Goal: Task Accomplishment & Management: Use online tool/utility

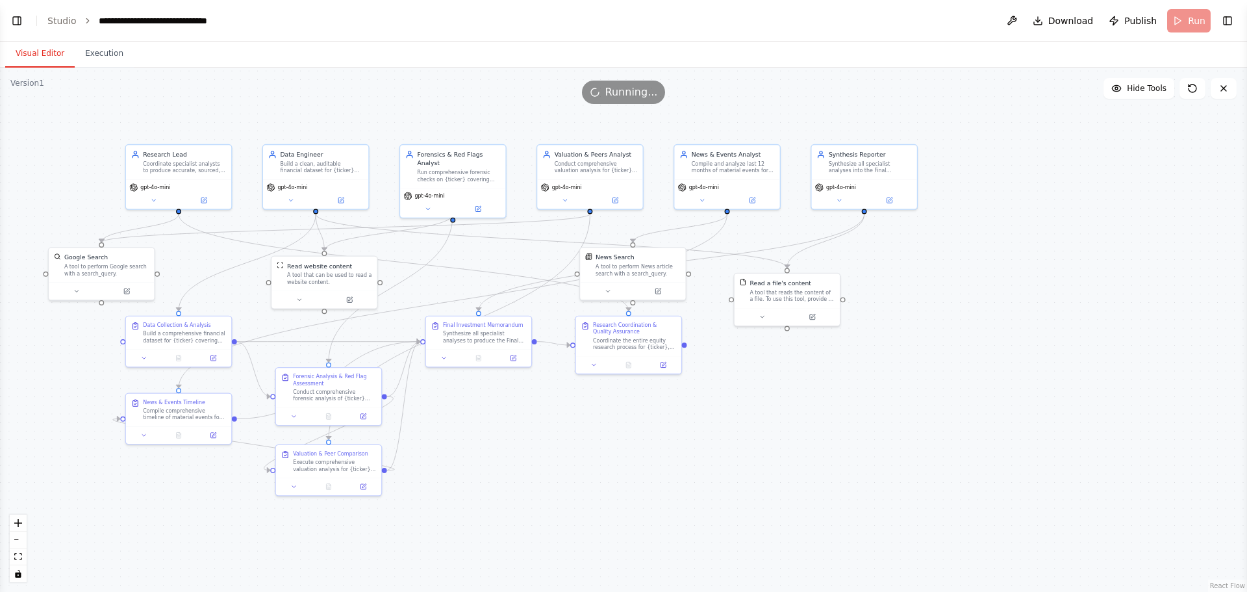
select select "****"
click at [157, 194] on button at bounding box center [153, 199] width 49 height 10
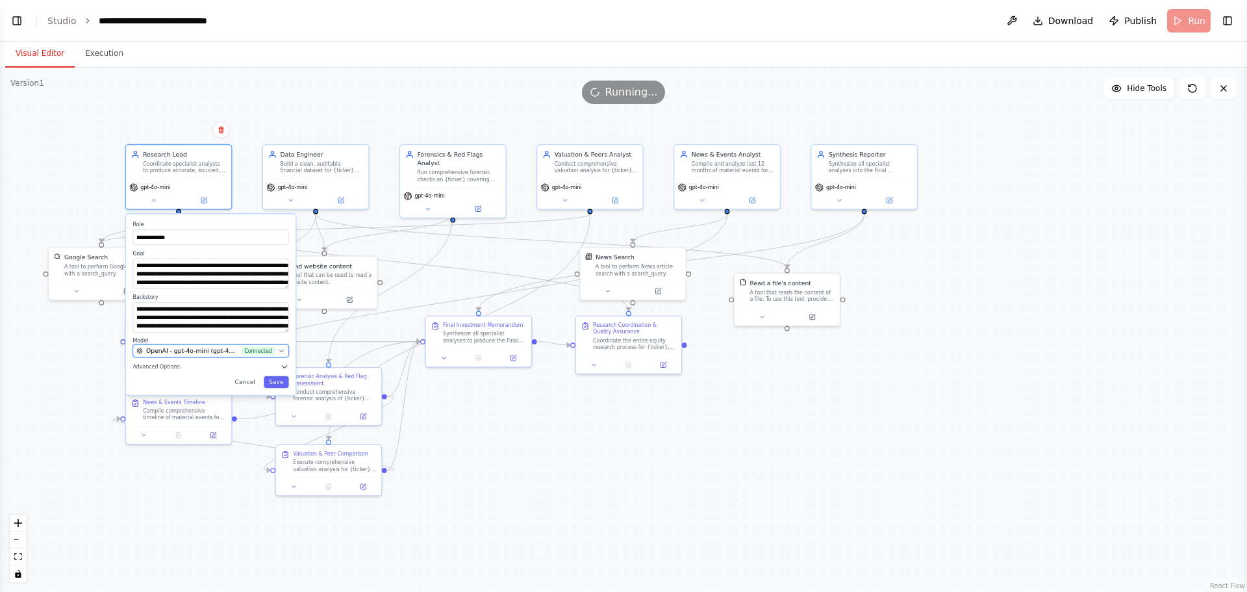
click at [173, 344] on button "OpenAI - gpt-4o-mini (gpt-4o-mini) Connected" at bounding box center [210, 350] width 156 height 13
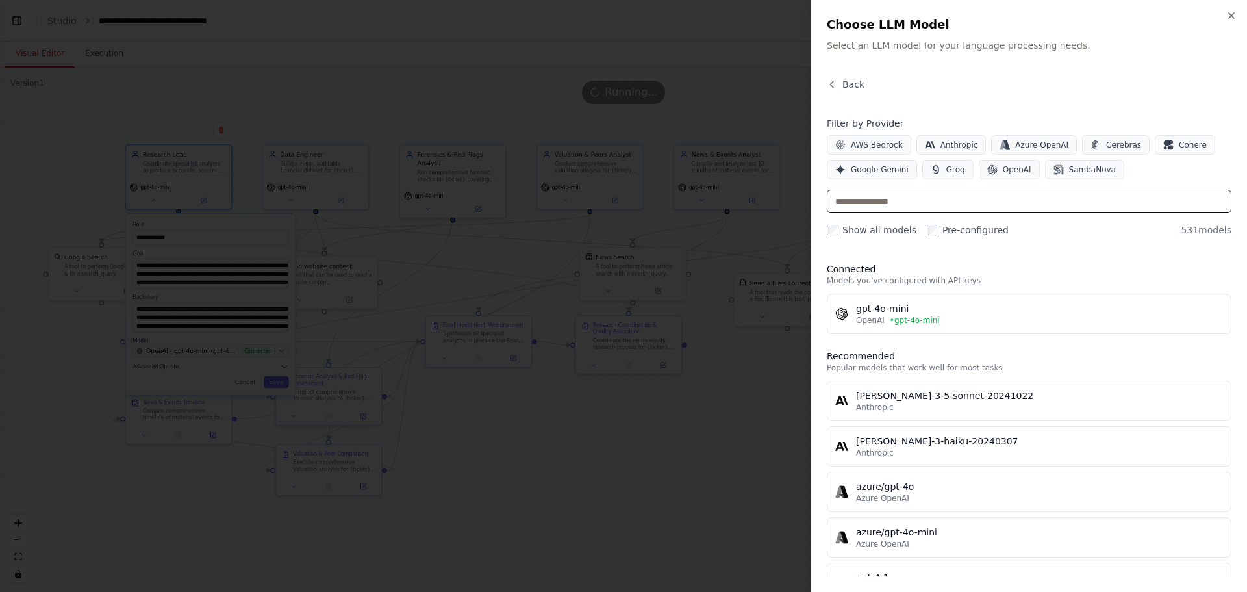
click at [849, 208] on input "text" at bounding box center [1029, 201] width 405 height 23
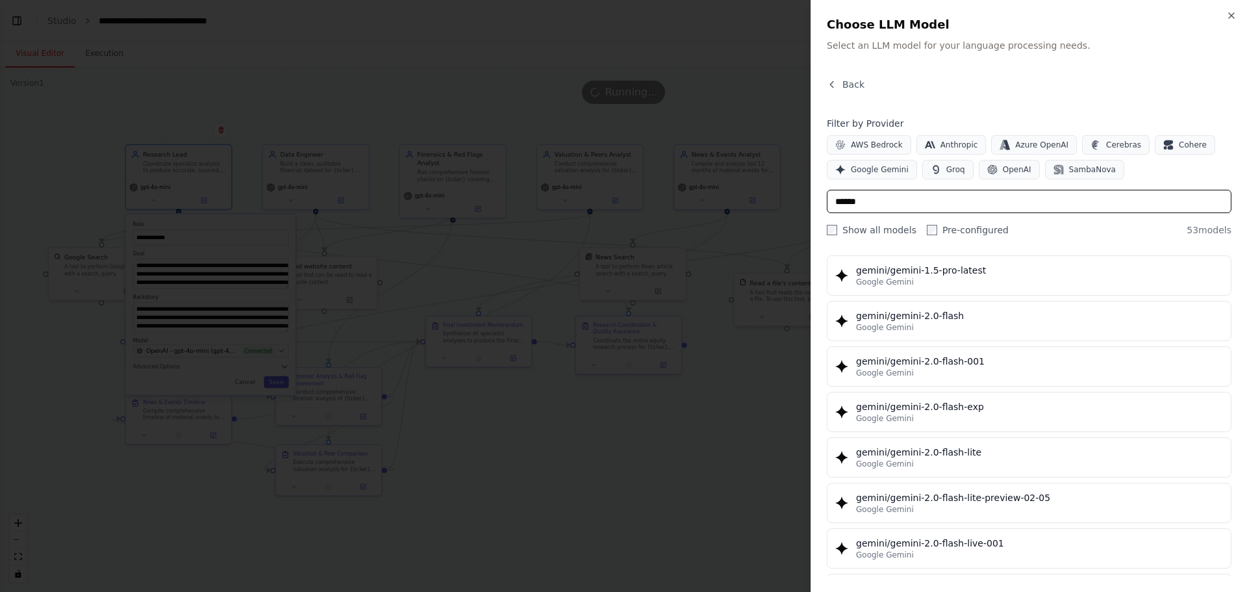
scroll to position [649, 0]
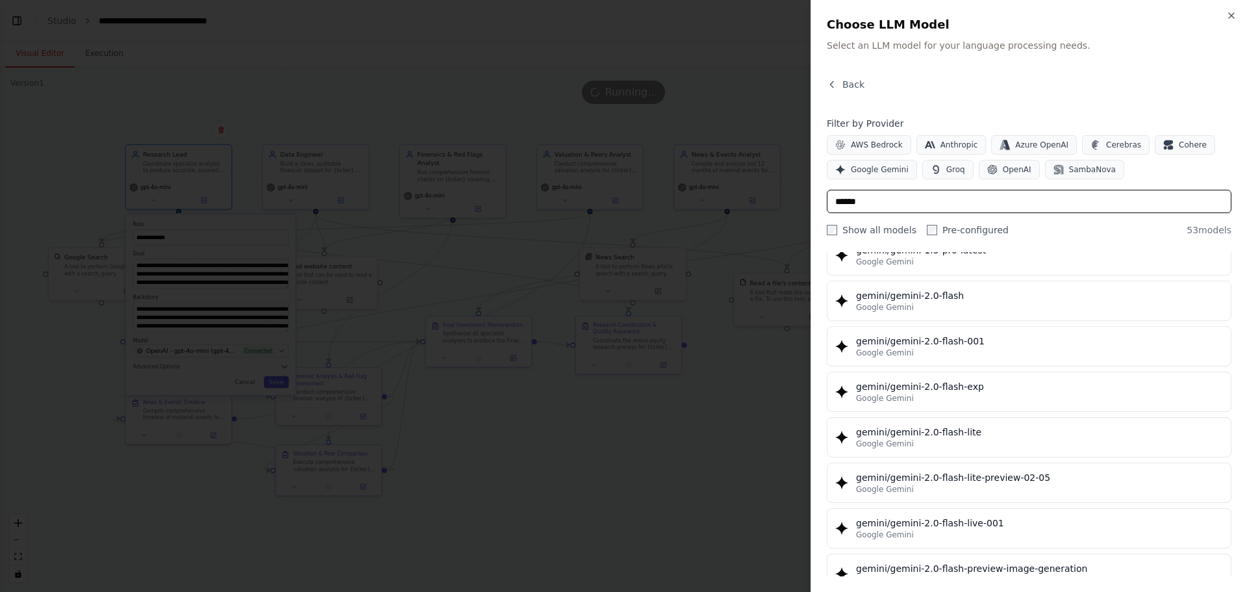
type input "******"
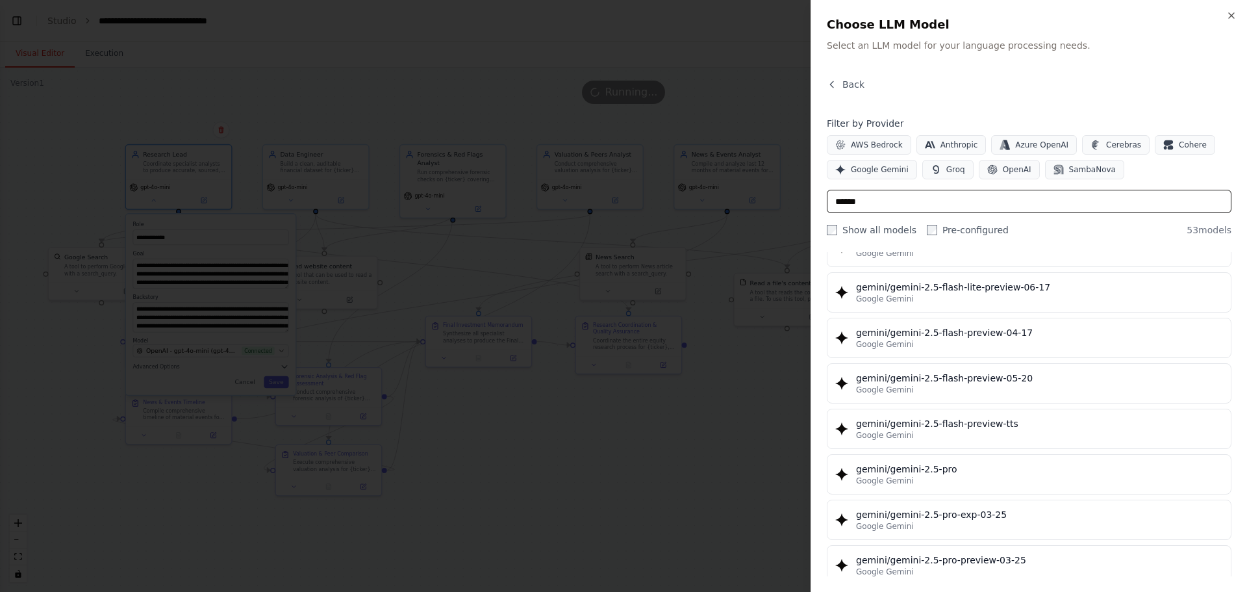
scroll to position [1169, 0]
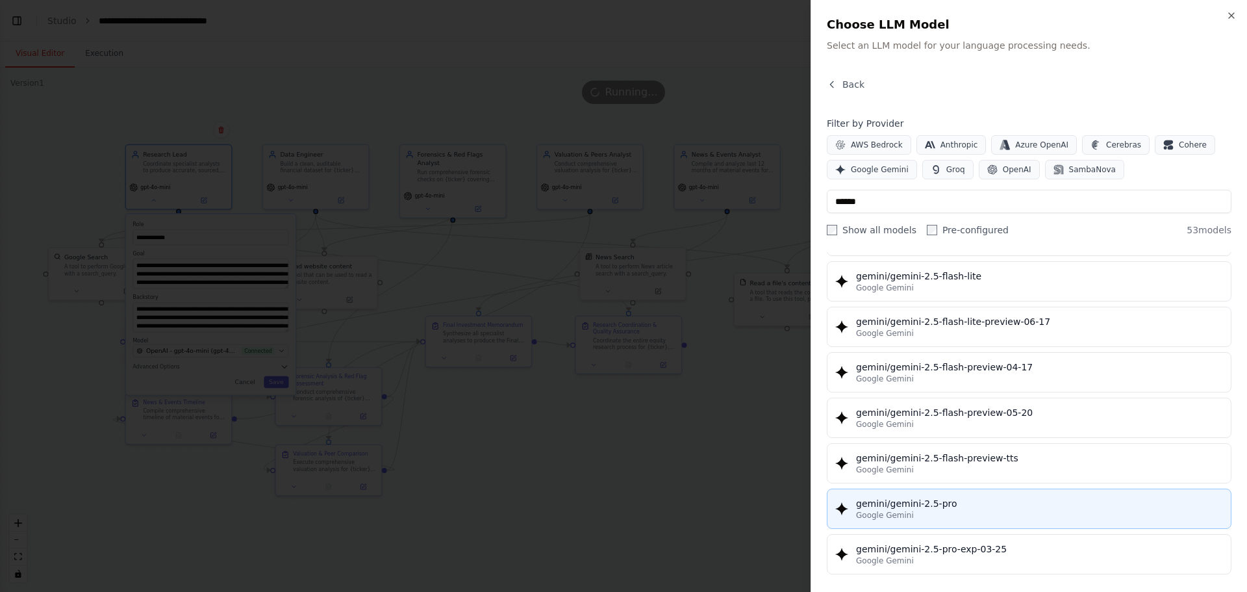
click at [942, 451] on div "gemini/gemini-2.5-pro" at bounding box center [1039, 503] width 367 height 13
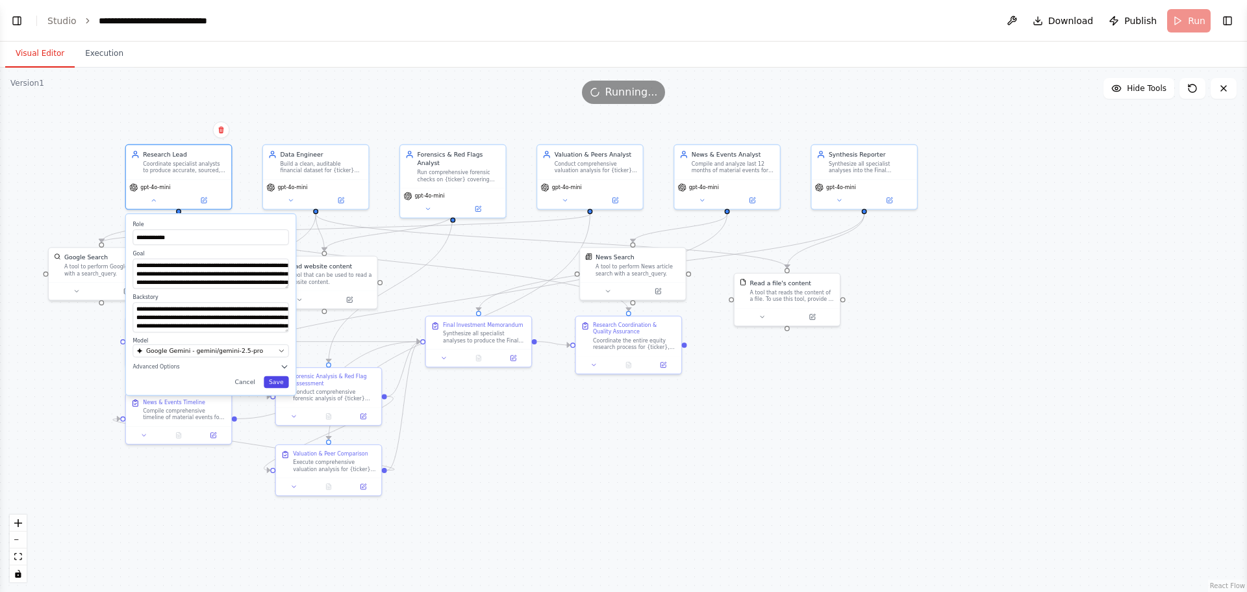
click at [283, 377] on button "Save" at bounding box center [276, 382] width 25 height 12
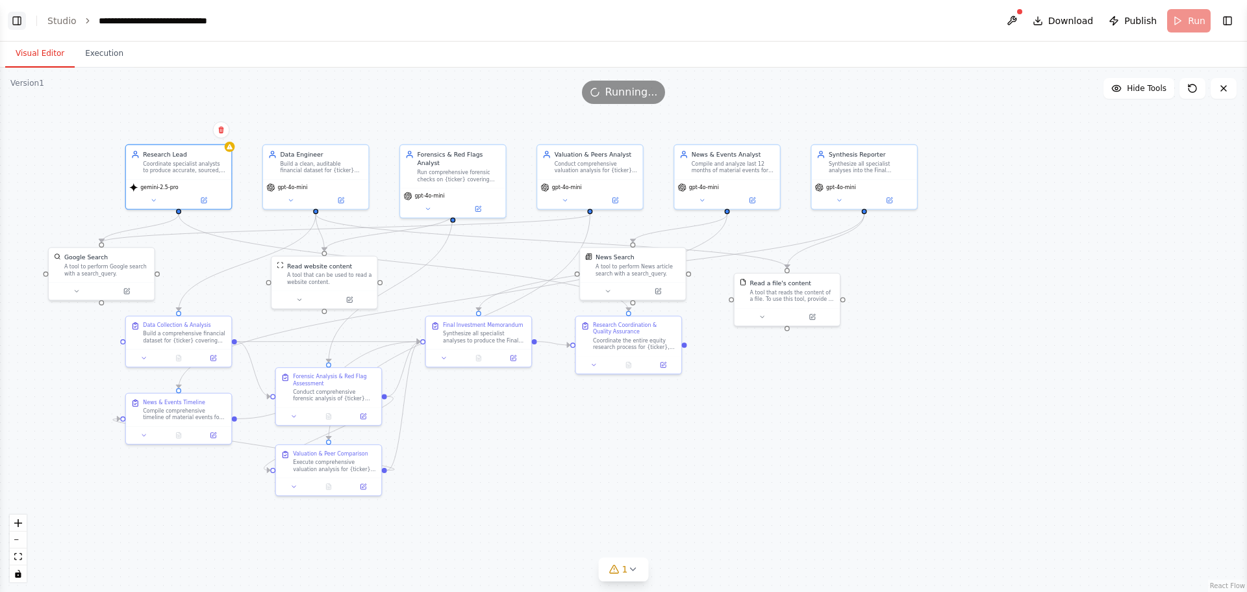
click at [14, 16] on button "Toggle Left Sidebar" at bounding box center [17, 21] width 18 height 18
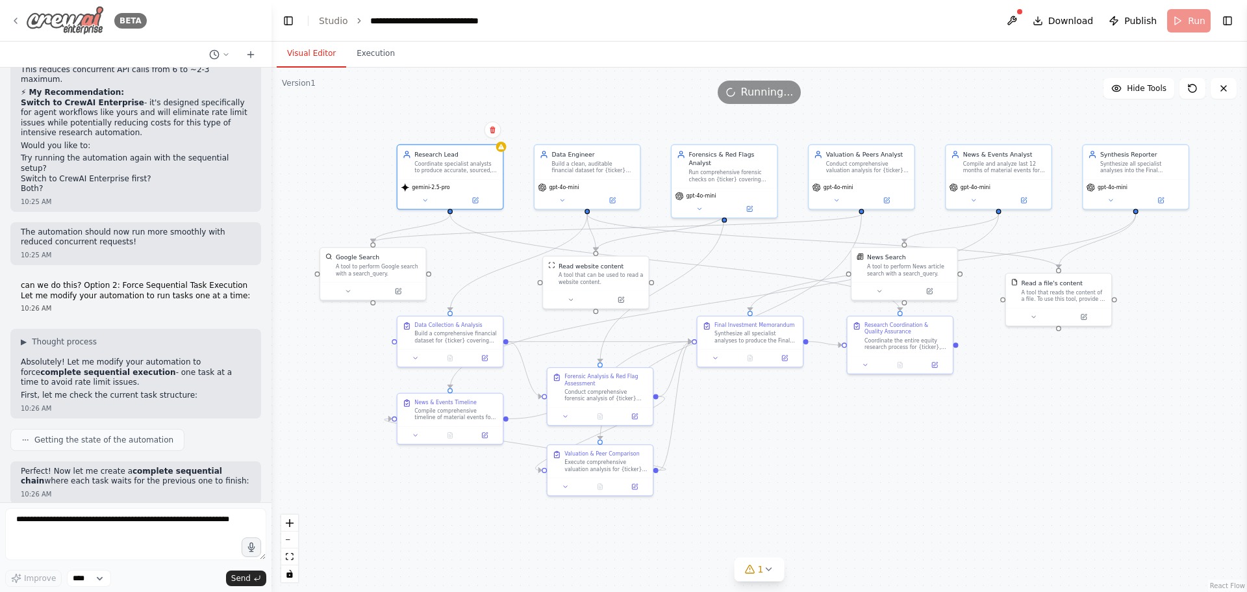
click at [17, 18] on icon at bounding box center [15, 20] width 3 height 5
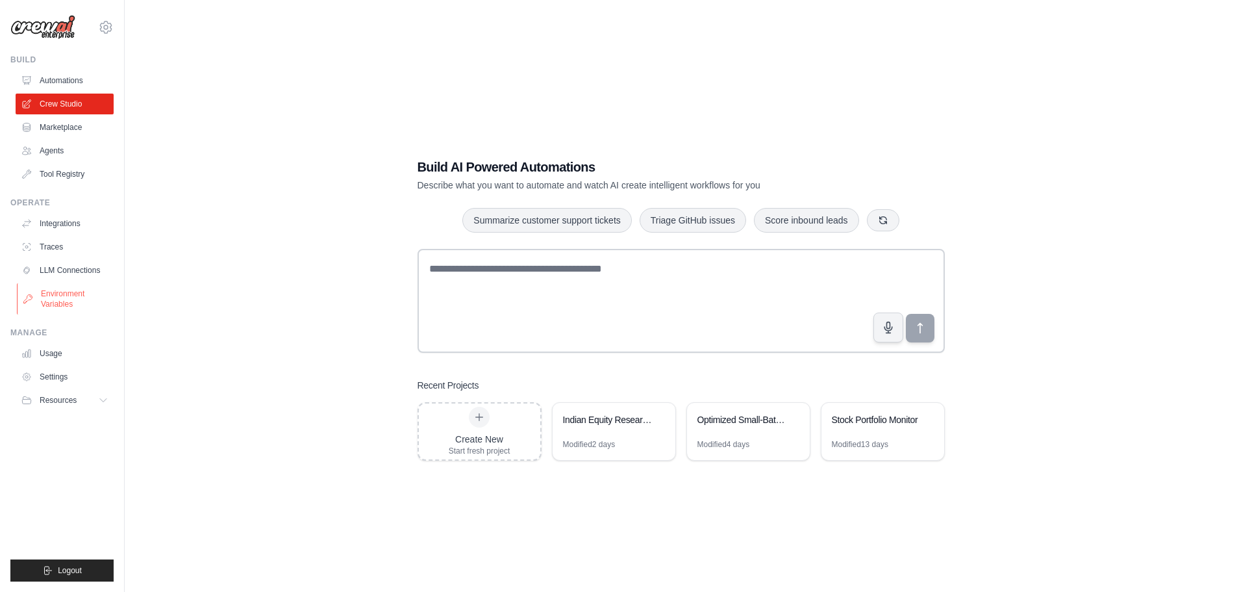
click at [50, 286] on link "Environment Variables" at bounding box center [66, 298] width 98 height 31
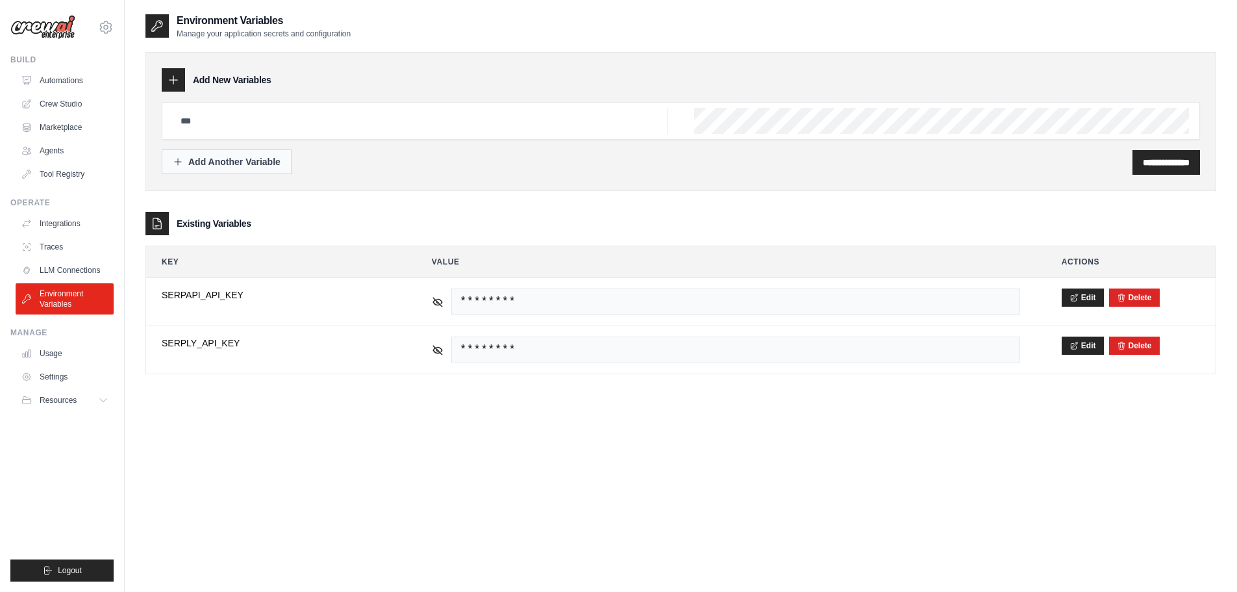
click at [231, 167] on div "Add Another Variable" at bounding box center [227, 161] width 108 height 13
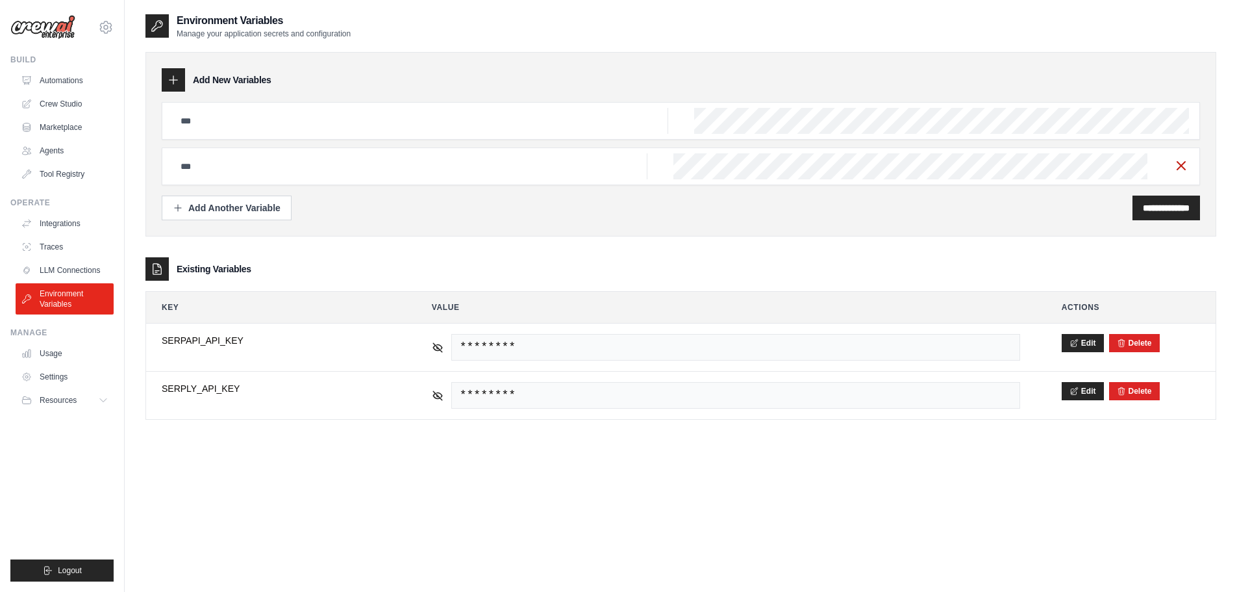
click at [1181, 164] on icon "button" at bounding box center [1181, 166] width 16 height 16
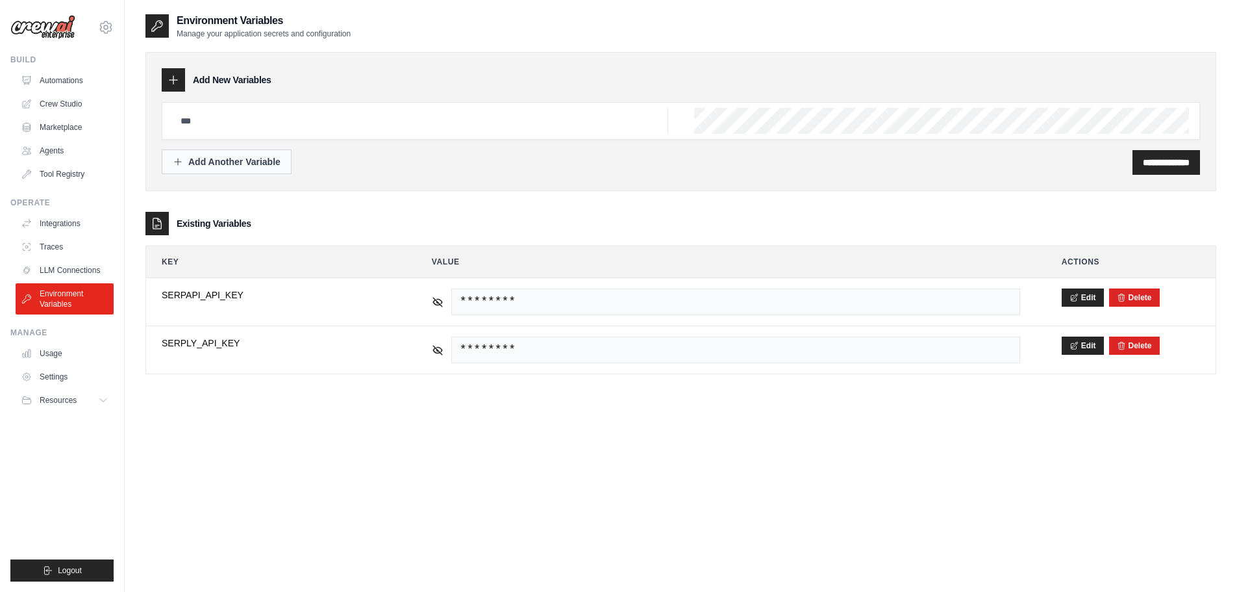
click at [255, 159] on div "Add Another Variable" at bounding box center [227, 161] width 108 height 13
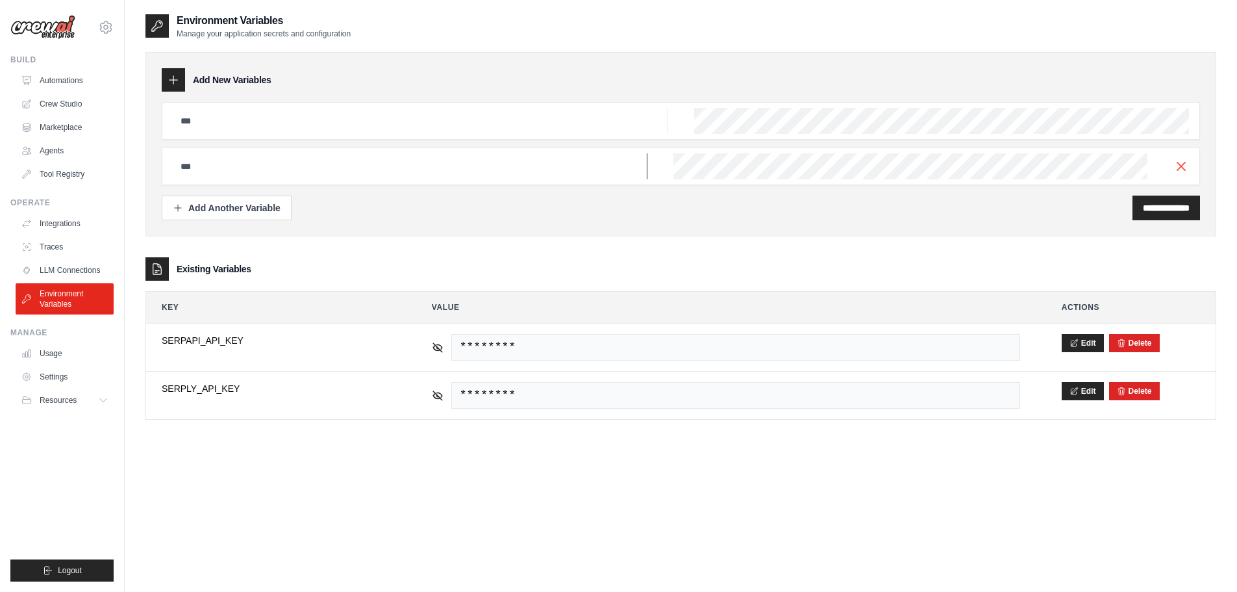
click at [200, 134] on input "text" at bounding box center [421, 121] width 496 height 26
paste input "**********"
type input "**********"
click at [225, 134] on input "**********" at bounding box center [421, 121] width 496 height 26
click at [227, 114] on input "text" at bounding box center [421, 121] width 496 height 26
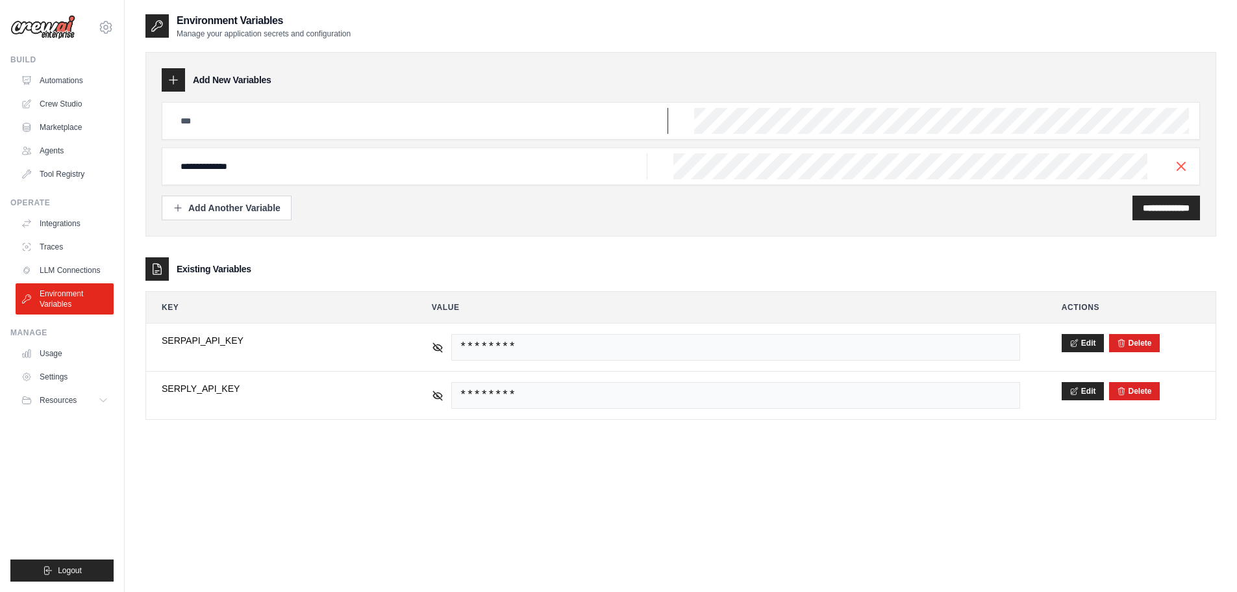
paste input "**********"
type input "**********"
click at [1144, 200] on div "**********" at bounding box center [1167, 207] width 68 height 25
click at [1146, 209] on input "**********" at bounding box center [1166, 207] width 47 height 13
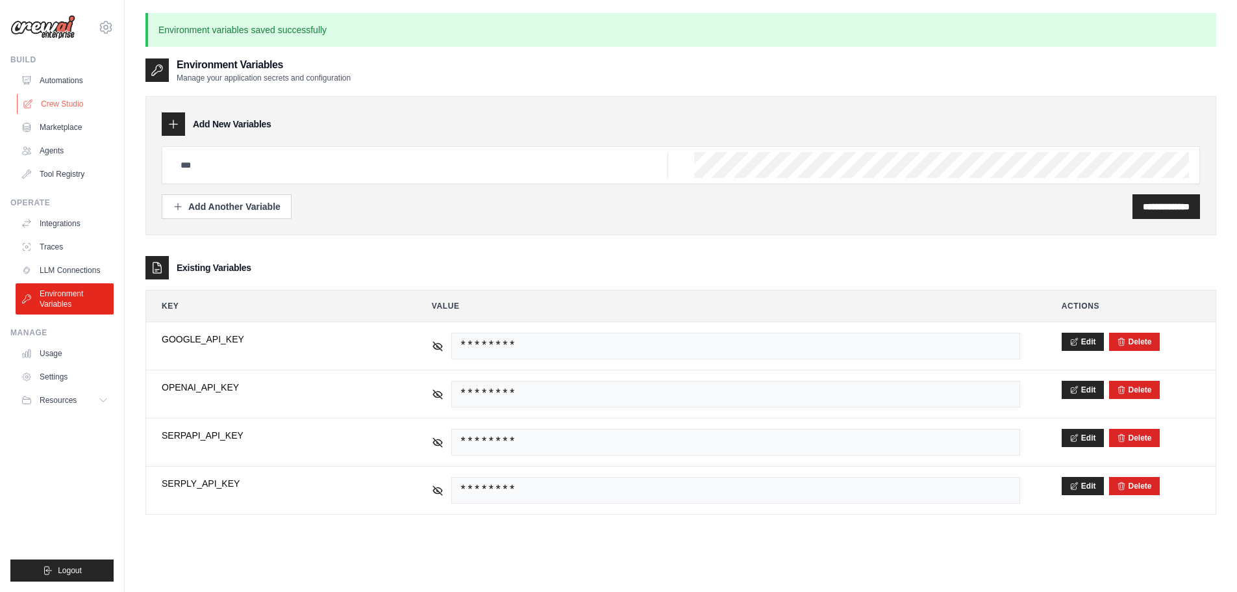
click at [49, 97] on link "Crew Studio" at bounding box center [66, 104] width 98 height 21
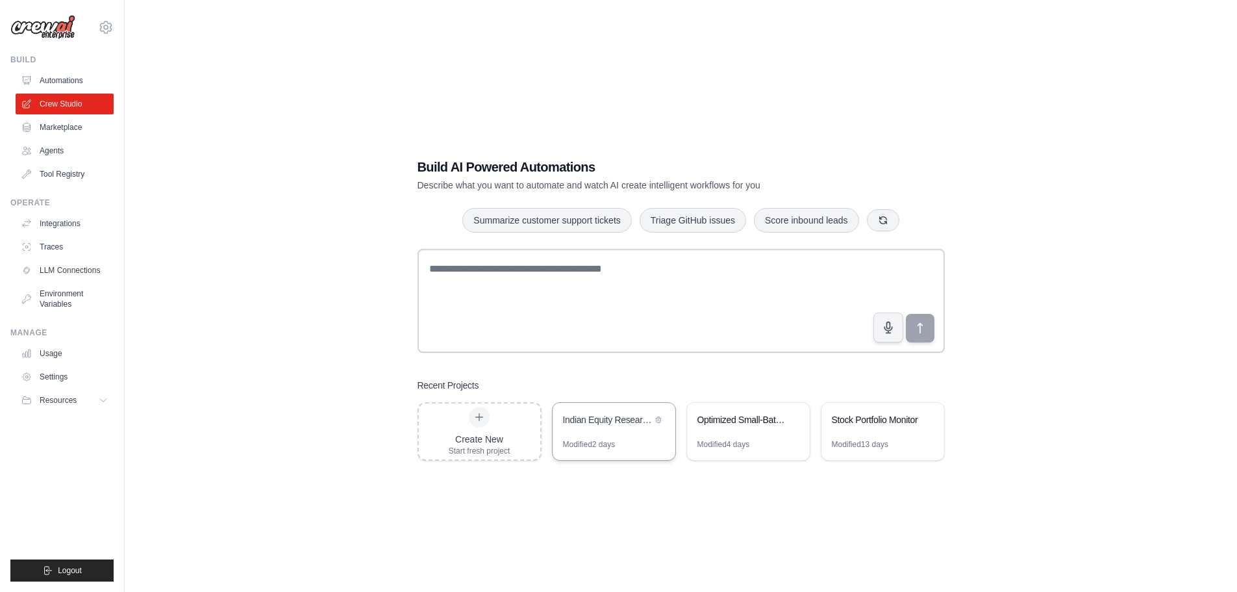
click at [591, 424] on div "Indian Equity Research Automation" at bounding box center [607, 419] width 89 height 13
click at [57, 271] on link "LLM Connections" at bounding box center [66, 270] width 98 height 21
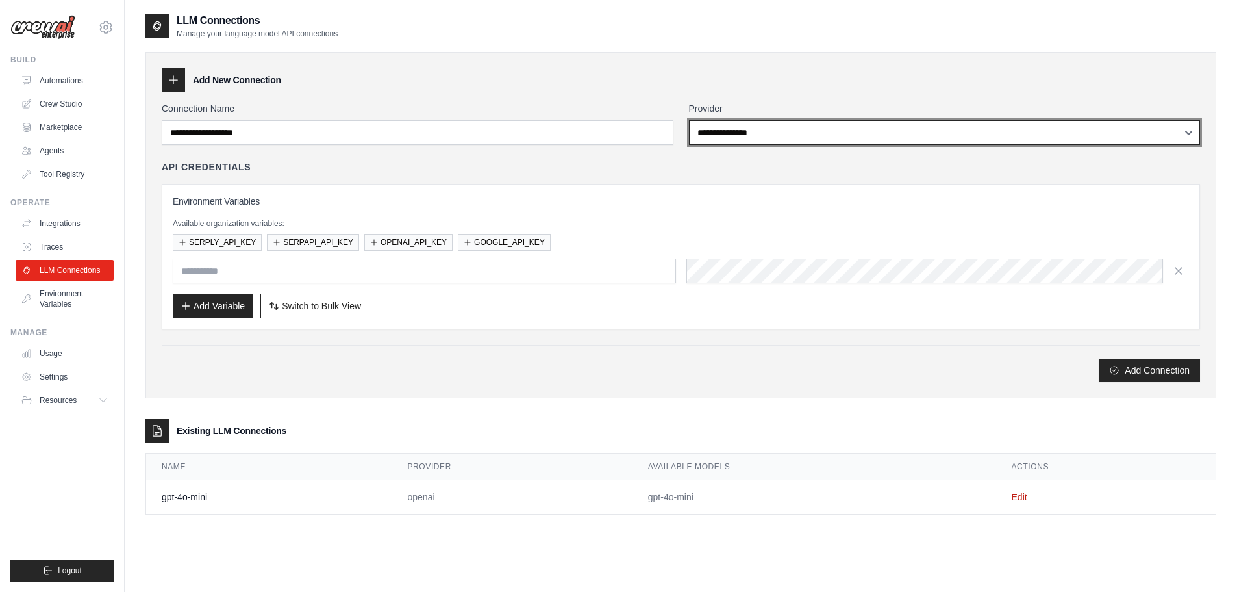
click at [784, 130] on select "**********" at bounding box center [945, 132] width 512 height 25
select select "******"
click at [689, 120] on select "**********" at bounding box center [945, 132] width 512 height 25
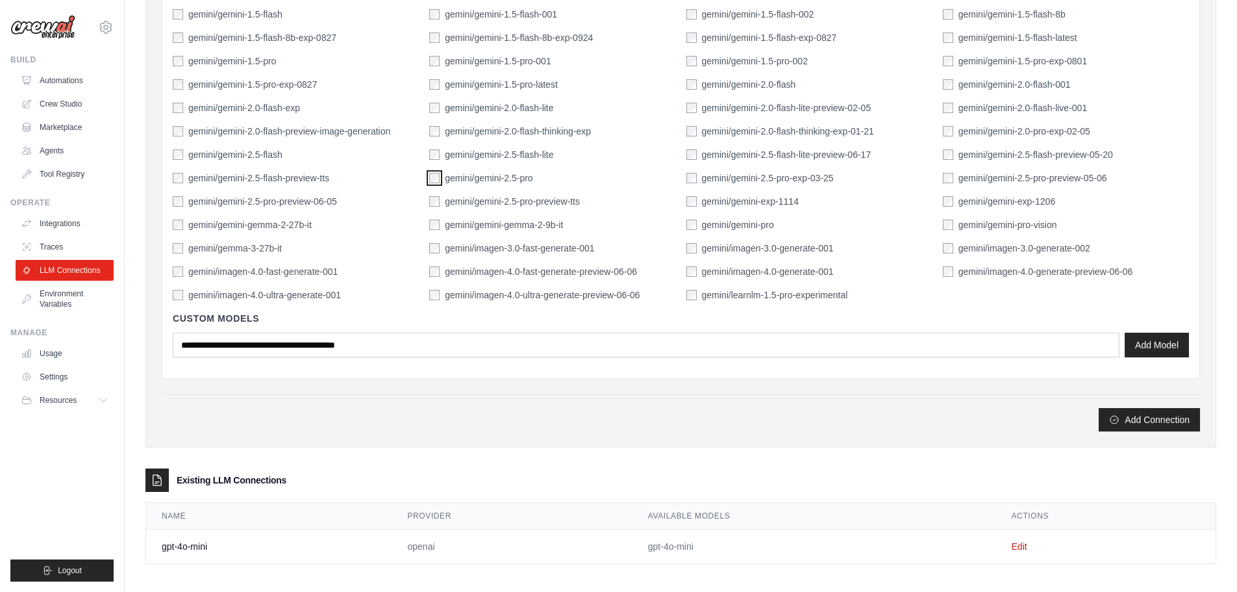
scroll to position [447, 0]
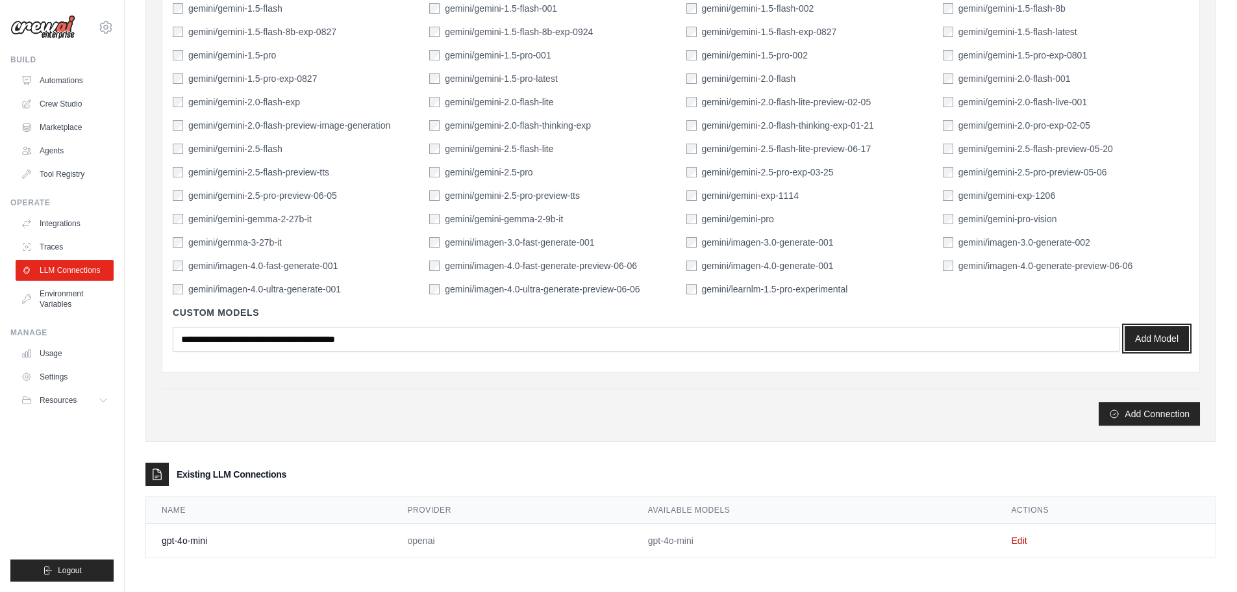
click at [1165, 338] on button "Add Model" at bounding box center [1157, 338] width 64 height 25
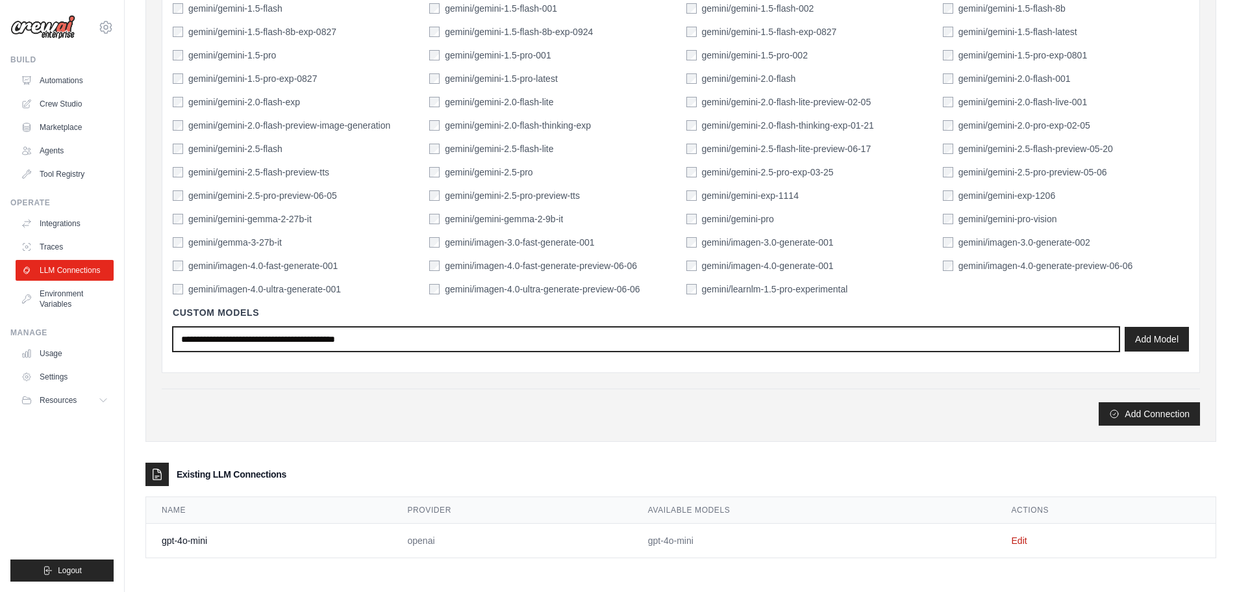
click at [260, 341] on input "text" at bounding box center [646, 339] width 947 height 25
click at [223, 341] on input "**********" at bounding box center [646, 339] width 947 height 25
type input "**********"
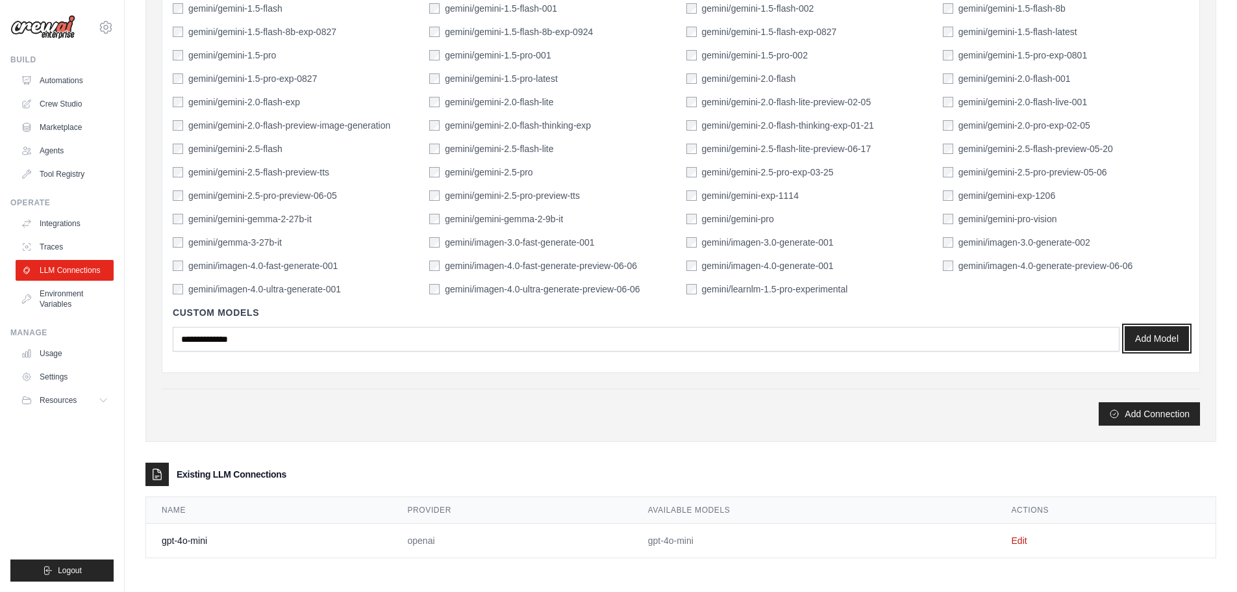
click at [1147, 336] on button "Add Model" at bounding box center [1157, 338] width 64 height 25
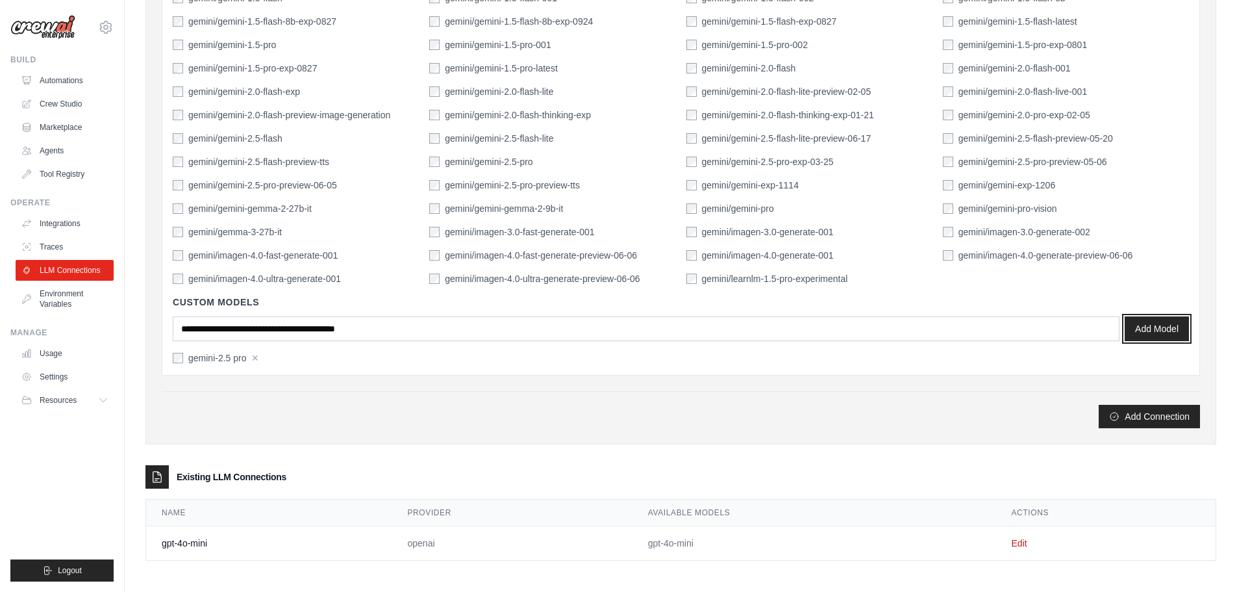
scroll to position [460, 0]
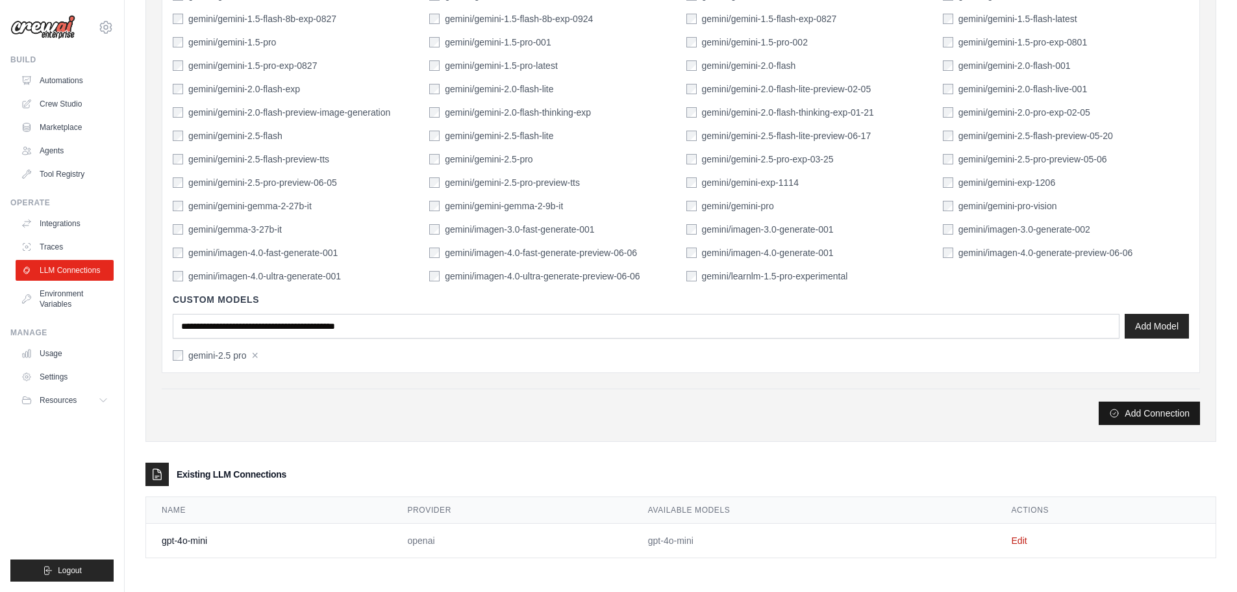
click at [1135, 410] on button "Add Connection" at bounding box center [1149, 412] width 101 height 23
click at [257, 351] on button "×" at bounding box center [255, 355] width 7 height 12
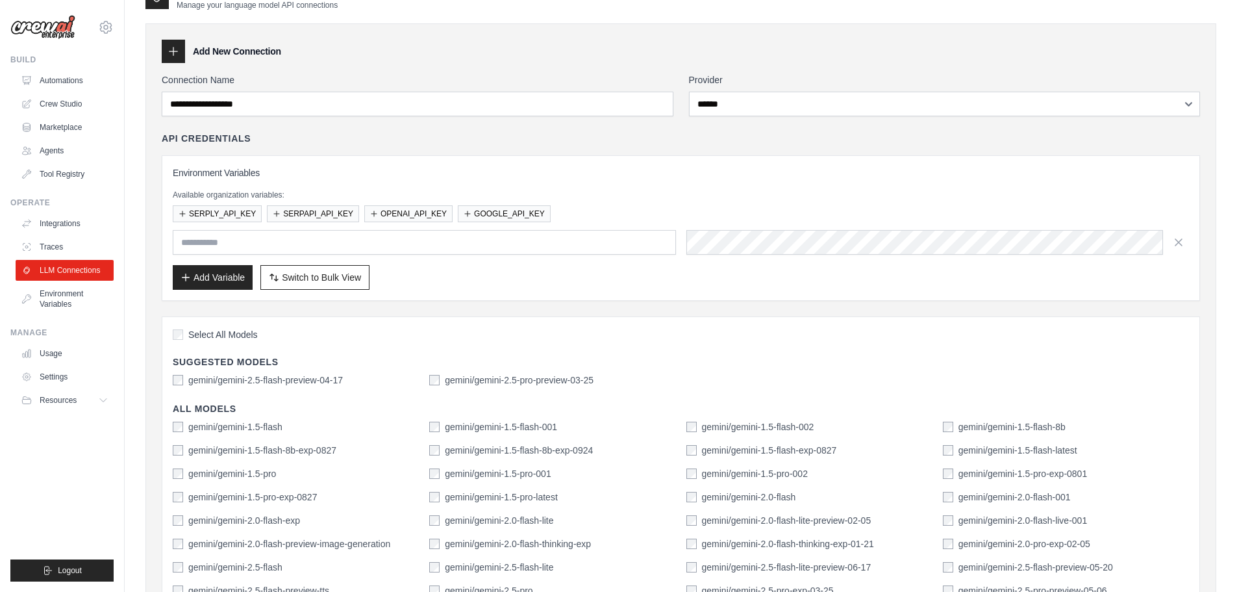
scroll to position [0, 0]
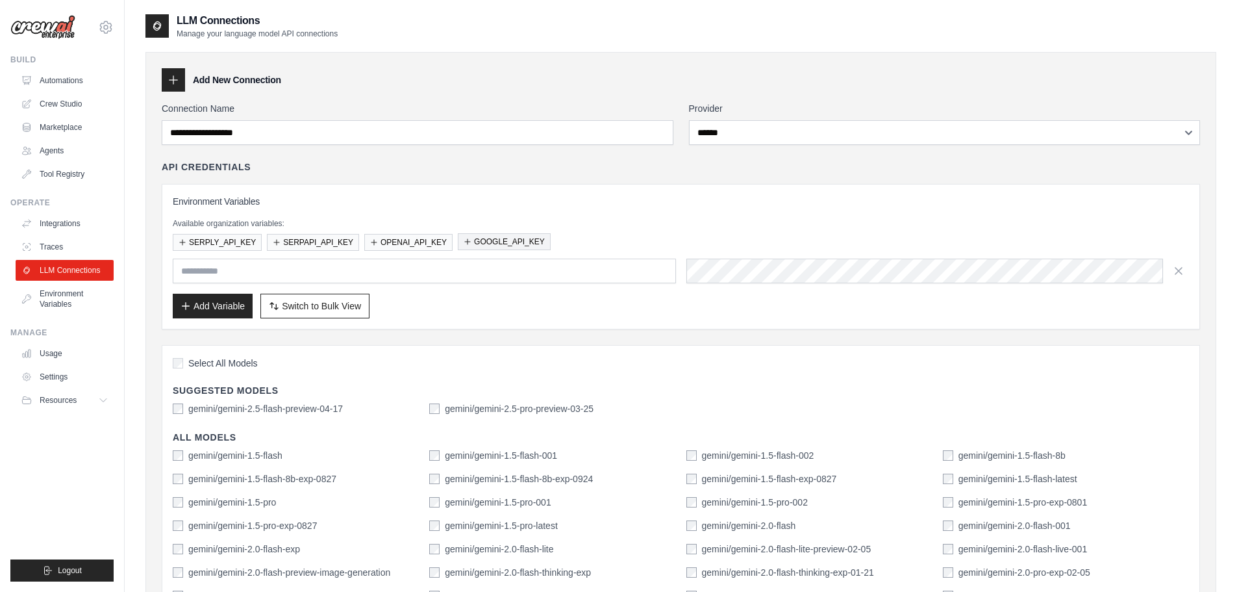
click at [492, 242] on button "GOOGLE_API_KEY" at bounding box center [504, 241] width 93 height 17
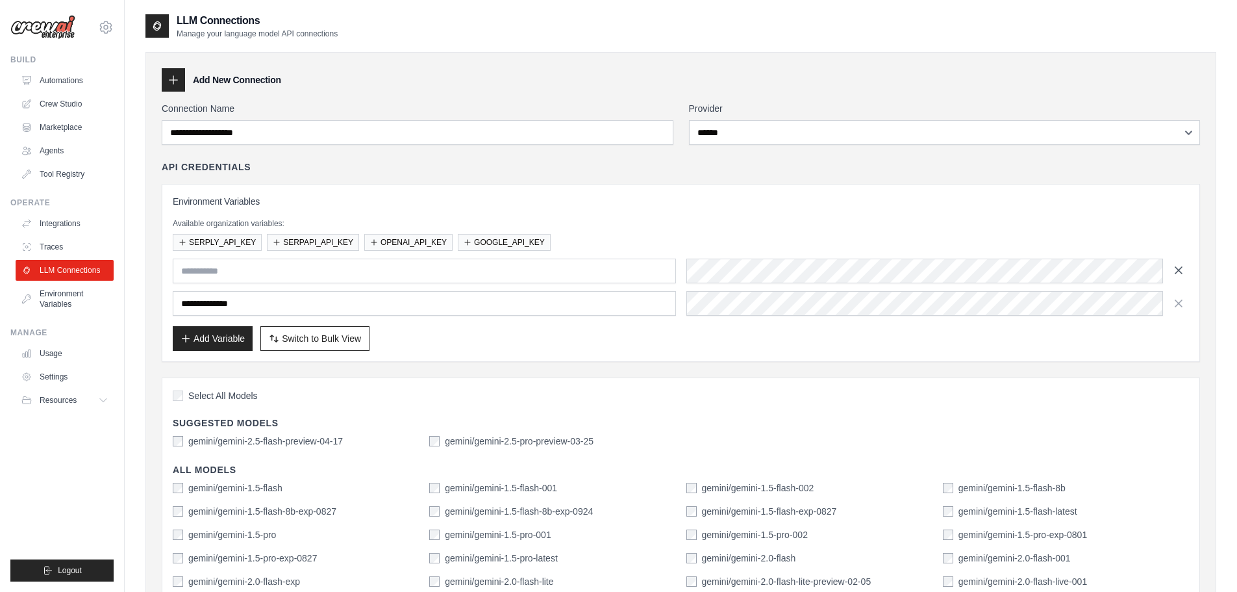
click at [1177, 267] on icon "button" at bounding box center [1178, 270] width 13 height 13
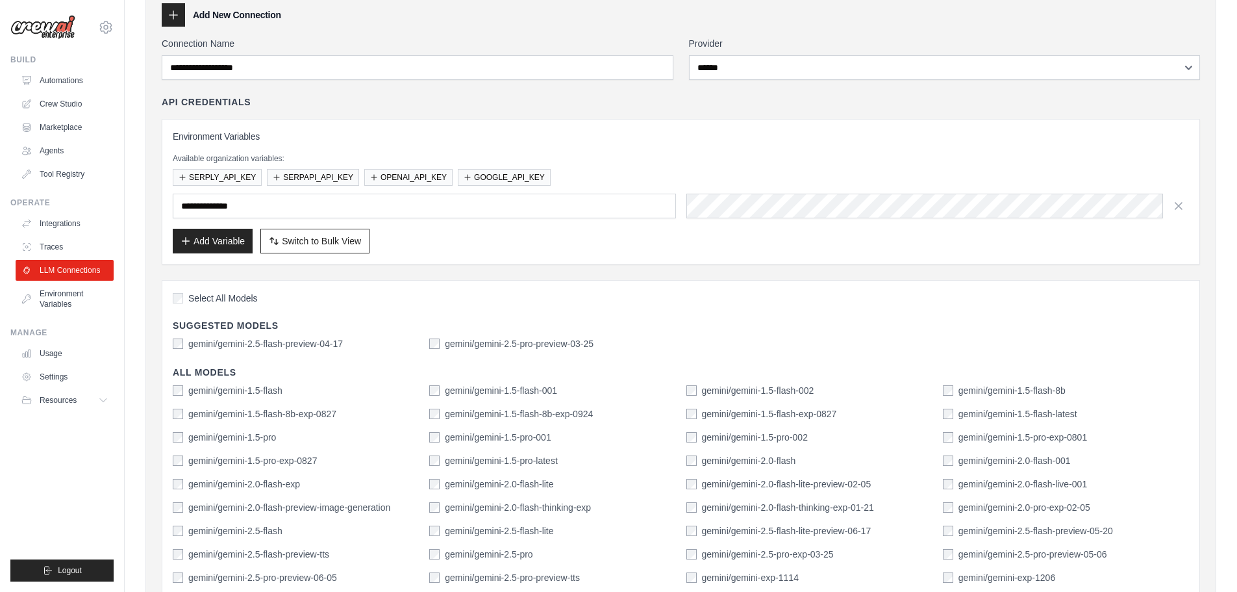
scroll to position [447, 0]
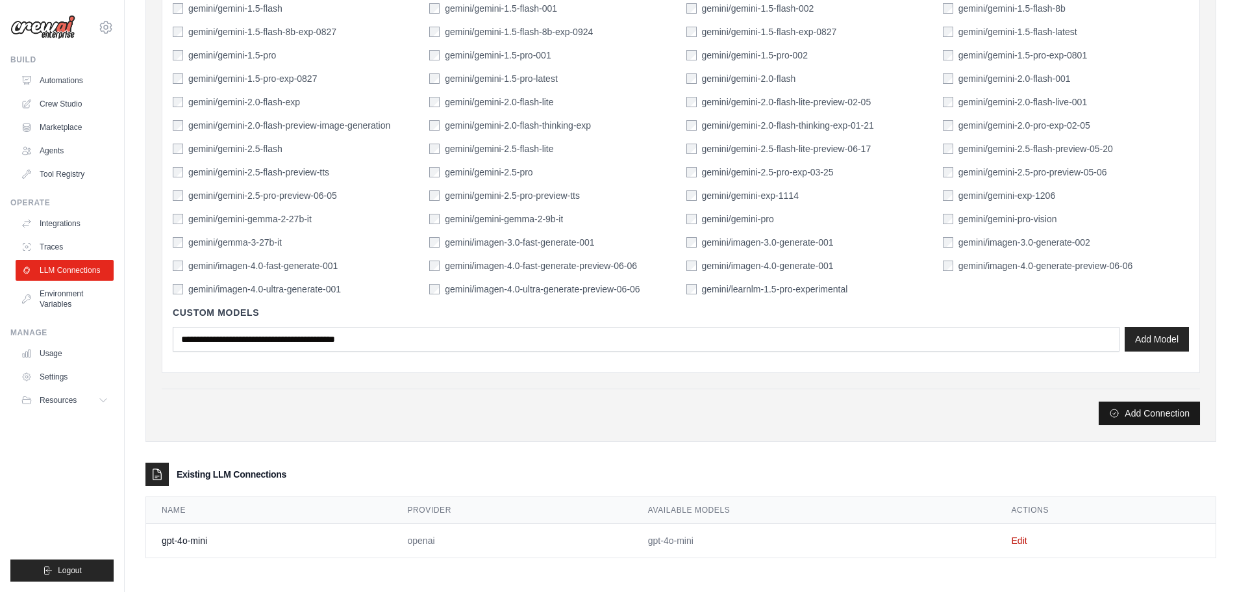
click at [1158, 407] on button "Add Connection" at bounding box center [1149, 412] width 101 height 23
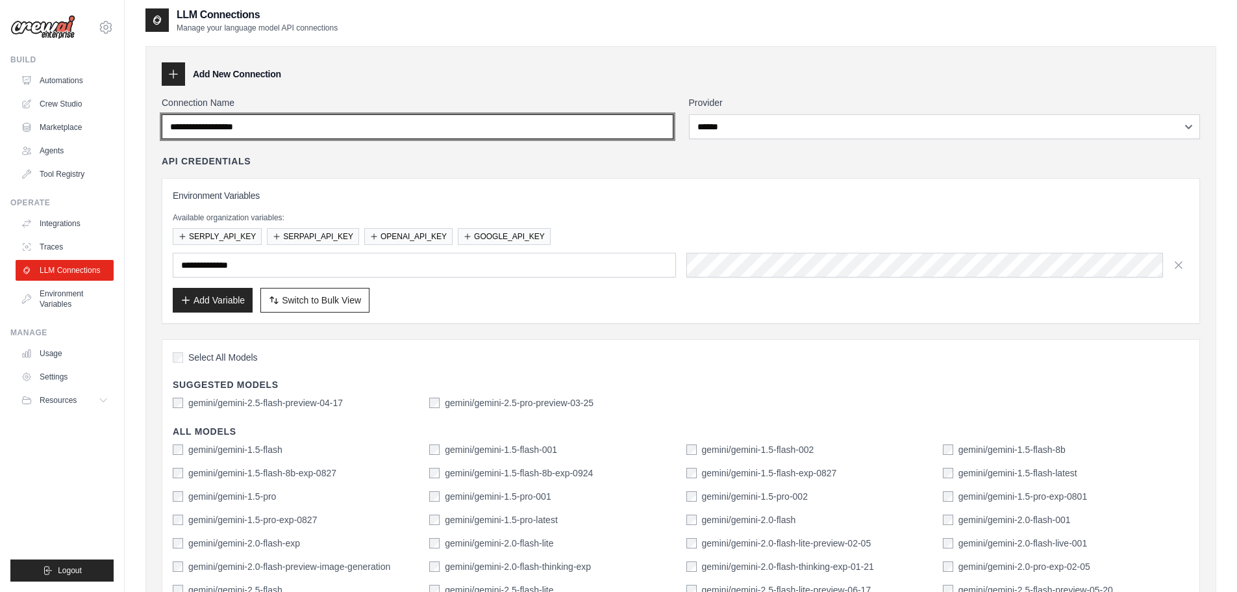
scroll to position [0, 0]
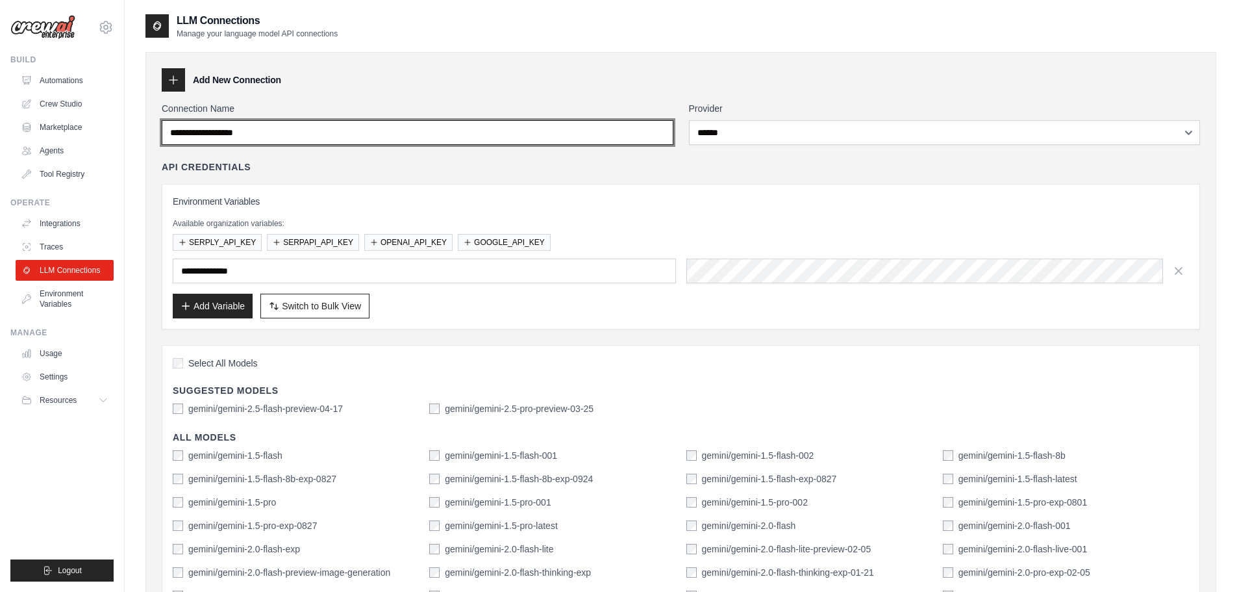
click at [410, 129] on input "Connection Name" at bounding box center [418, 132] width 512 height 25
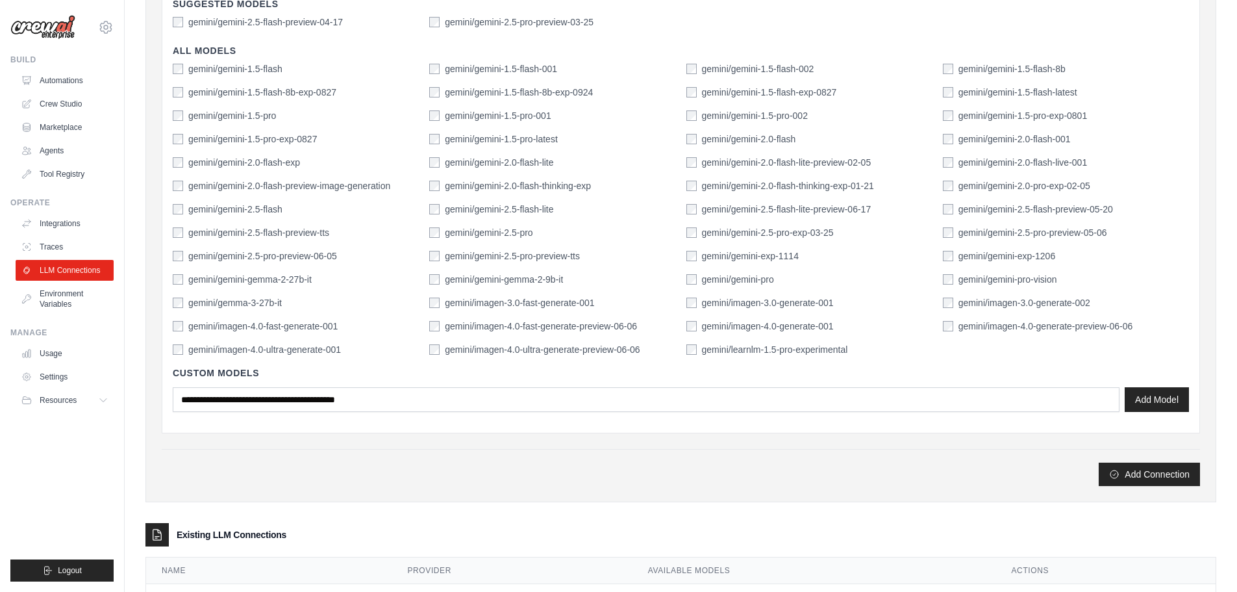
scroll to position [447, 0]
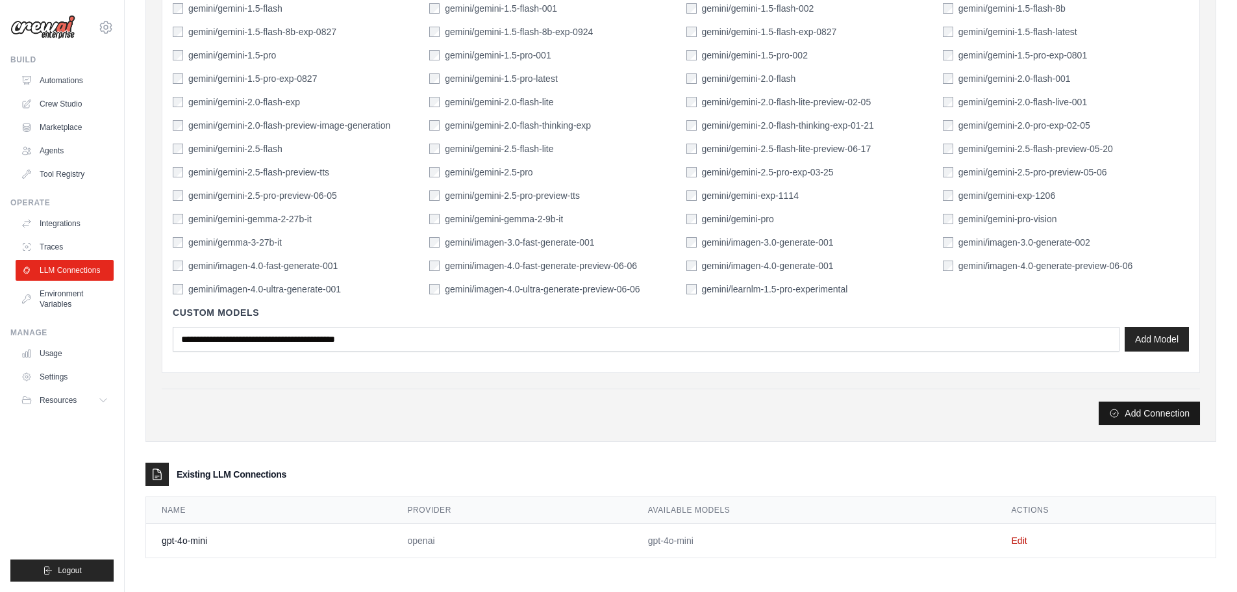
type input "**********"
click at [1142, 415] on button "Add Connection" at bounding box center [1149, 412] width 101 height 23
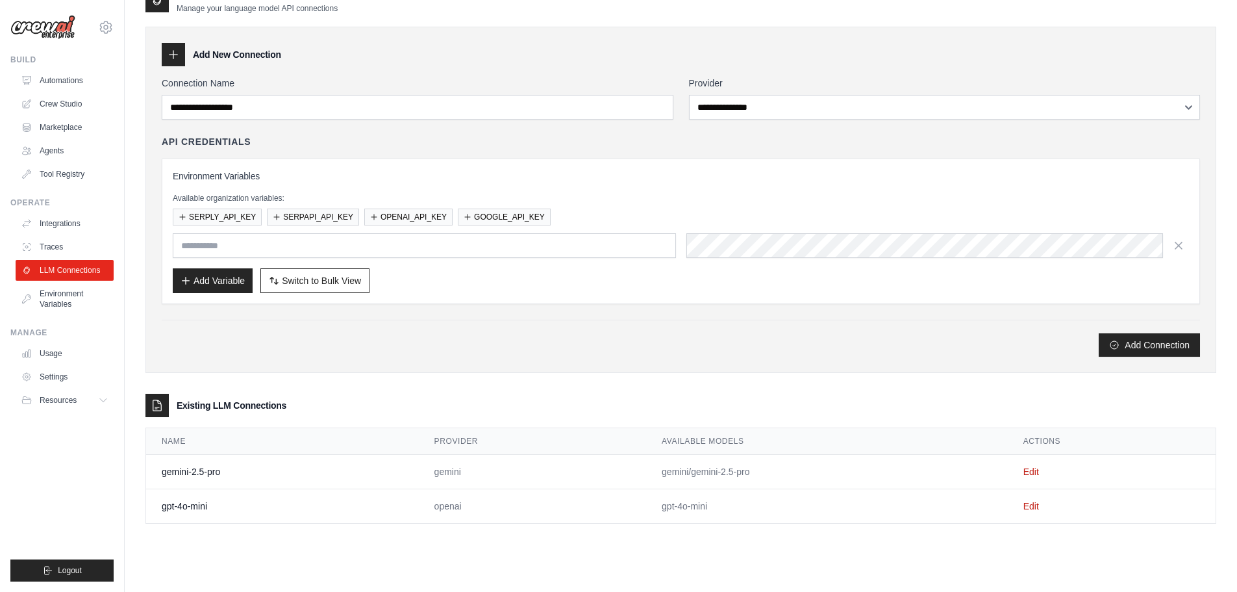
scroll to position [70, 0]
click at [53, 103] on link "Crew Studio" at bounding box center [66, 104] width 98 height 21
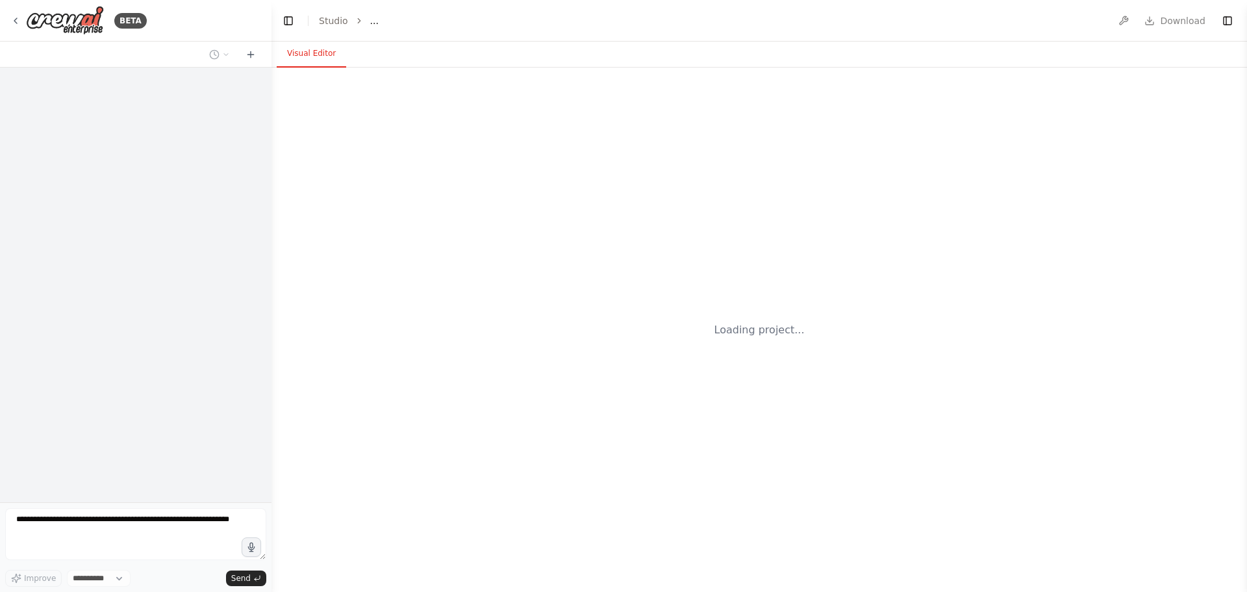
select select "****"
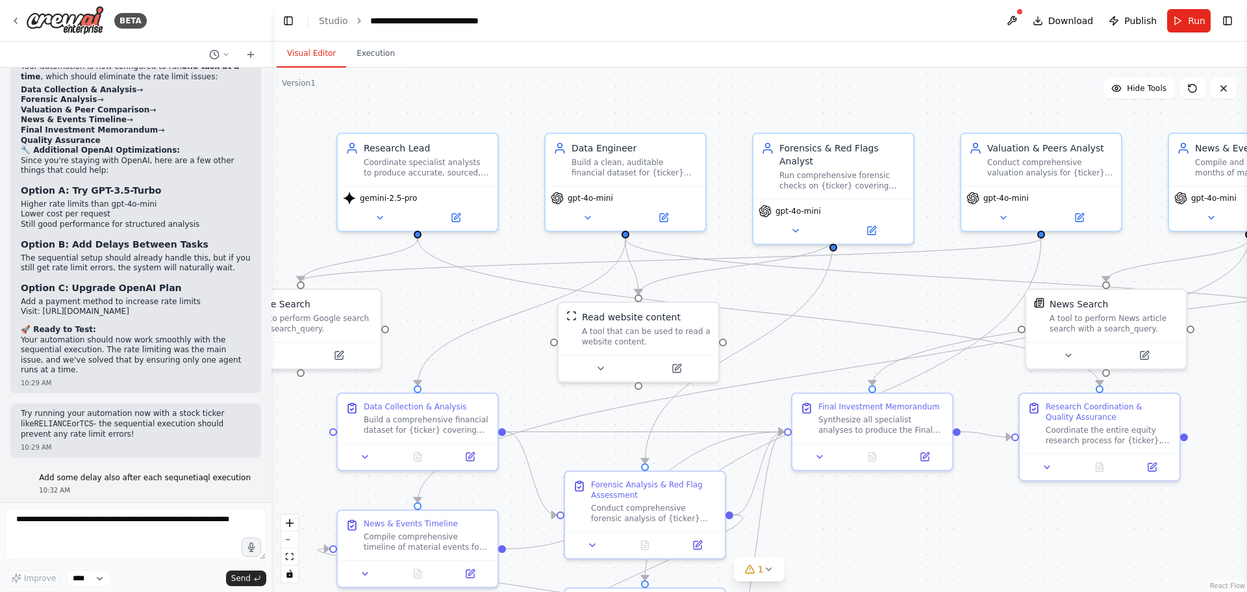
scroll to position [7786, 0]
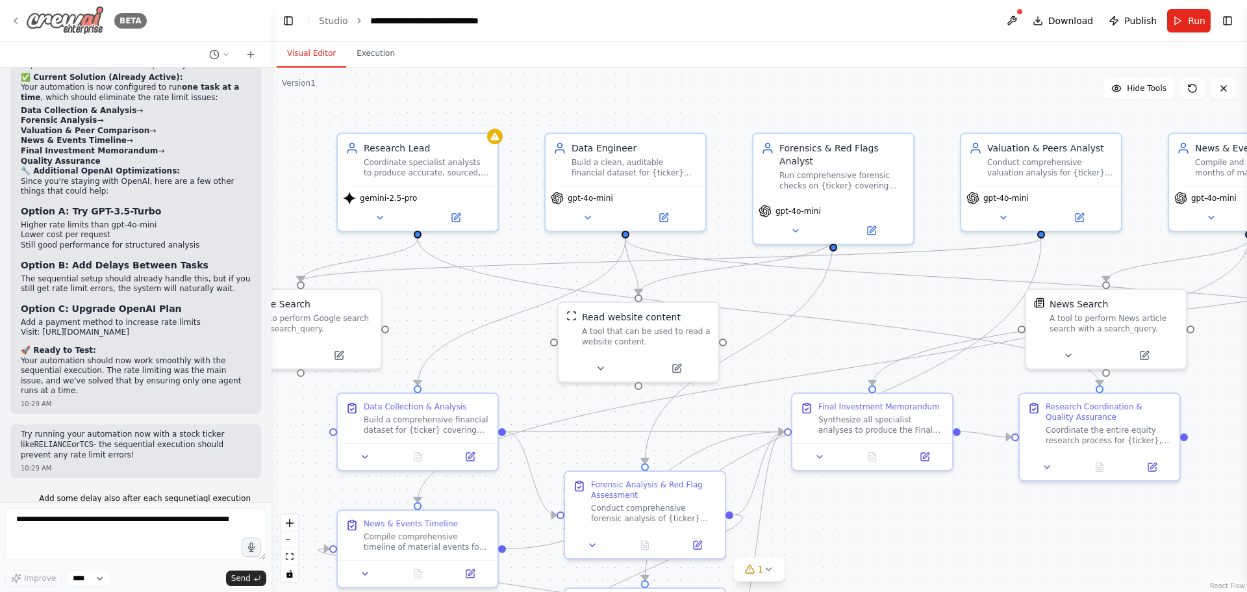
click at [16, 16] on icon at bounding box center [15, 21] width 10 height 10
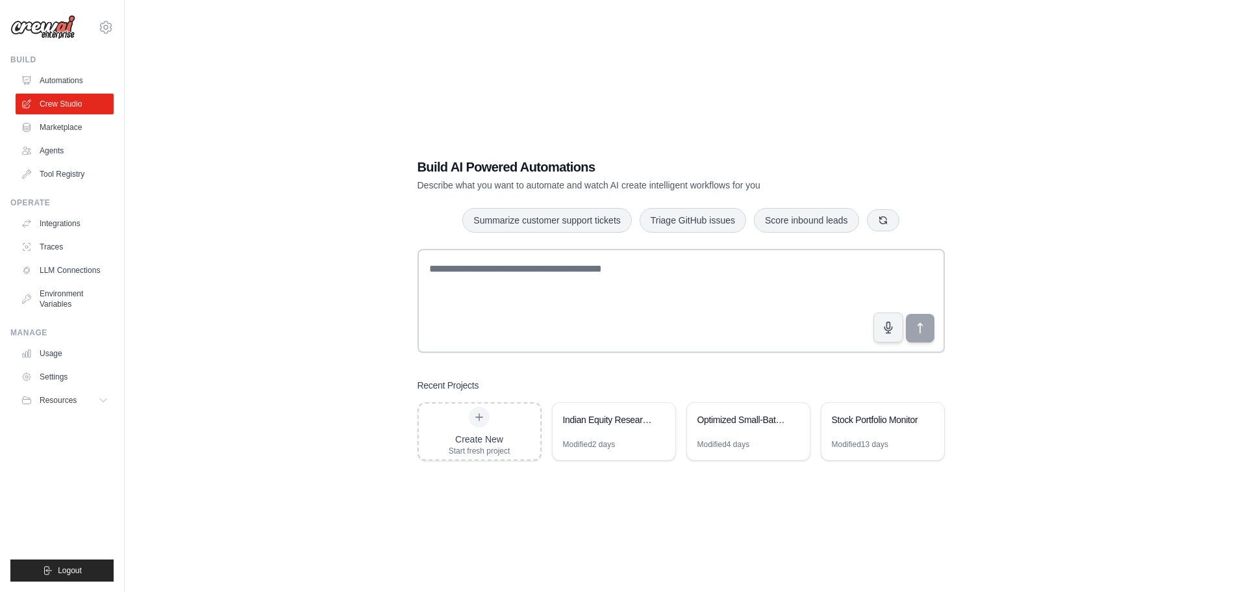
click at [77, 268] on link "LLM Connections" at bounding box center [65, 270] width 98 height 21
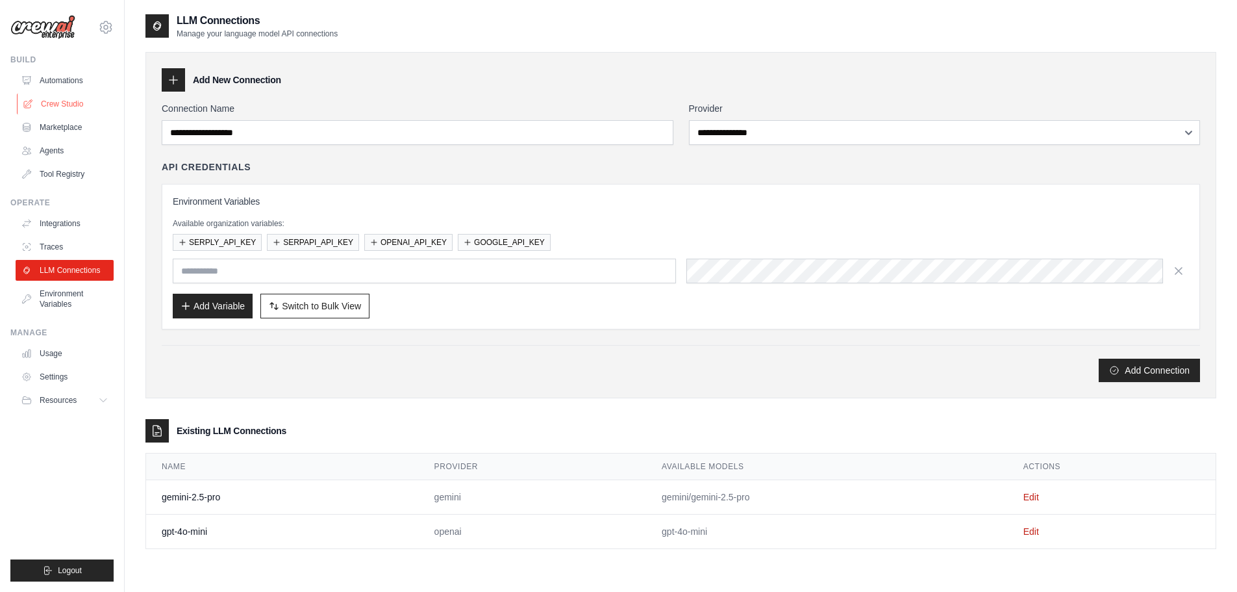
click at [49, 102] on link "Crew Studio" at bounding box center [66, 104] width 98 height 21
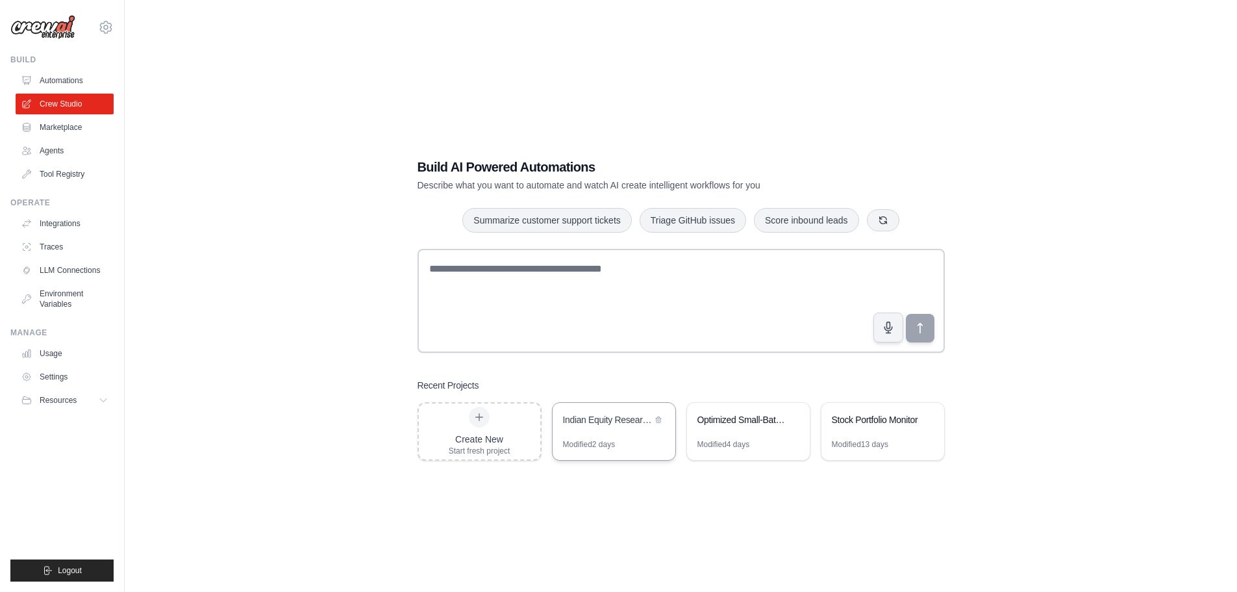
click at [597, 434] on div "Indian Equity Research Automation" at bounding box center [614, 421] width 123 height 36
click at [53, 169] on link "Tool Registry" at bounding box center [66, 174] width 98 height 21
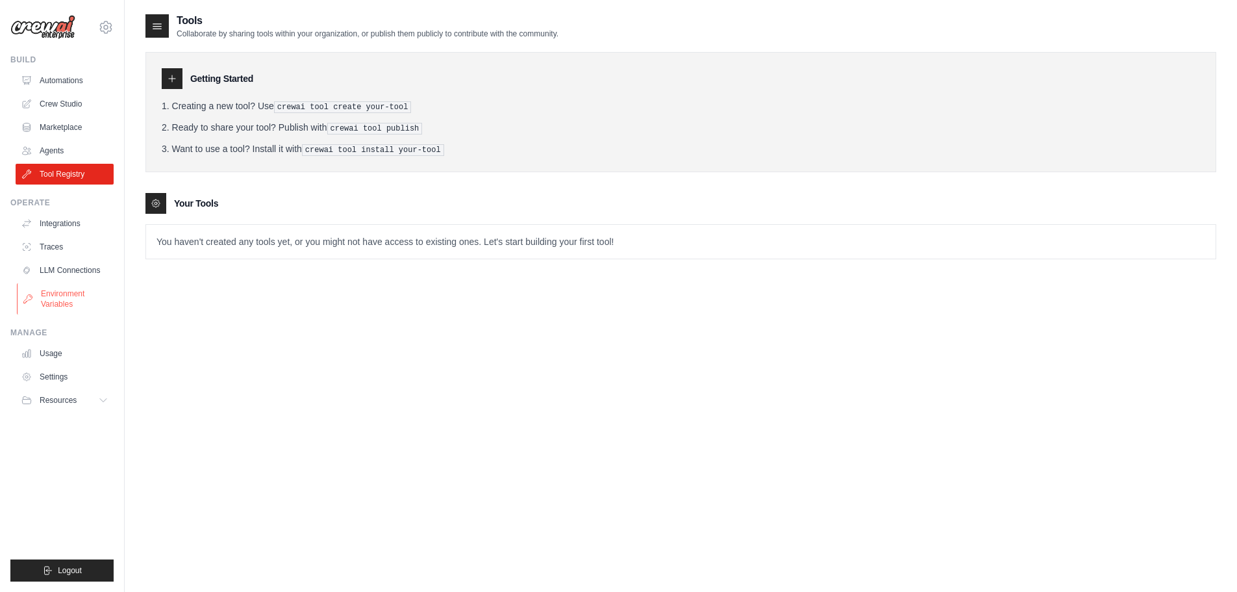
click at [57, 284] on link "Environment Variables" at bounding box center [66, 298] width 98 height 31
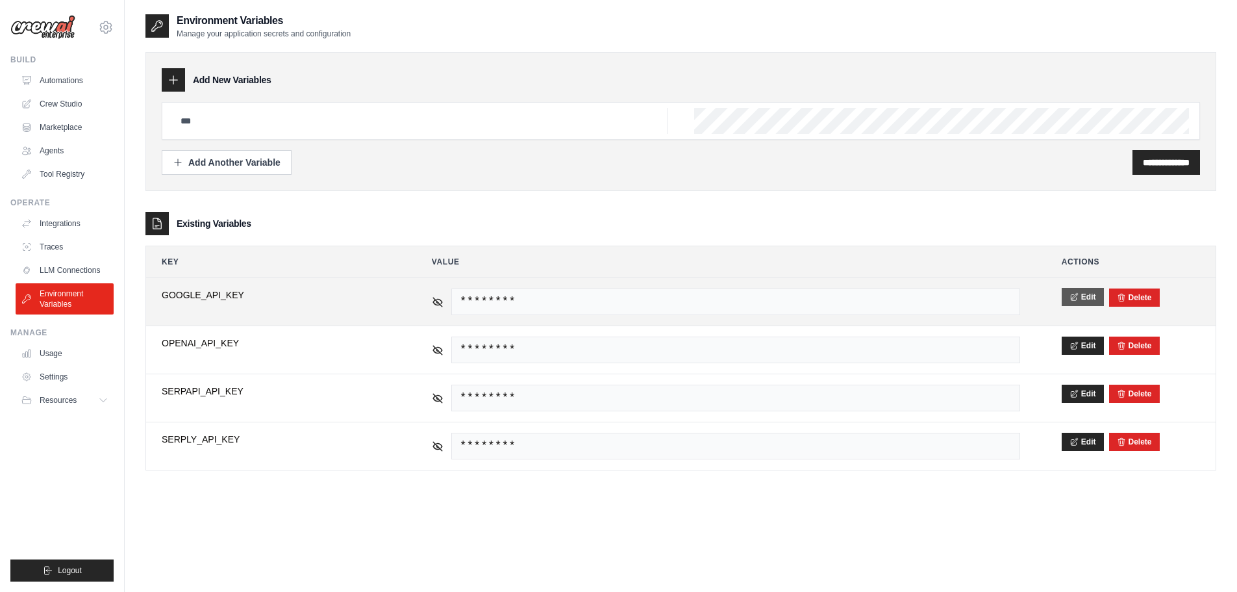
click at [1081, 298] on button "Edit" at bounding box center [1083, 297] width 42 height 18
drag, startPoint x: 216, startPoint y: 302, endPoint x: 176, endPoint y: 300, distance: 40.3
click at [176, 300] on input "**********" at bounding box center [276, 301] width 229 height 27
type input "**********"
click at [1076, 299] on button "Save" at bounding box center [1079, 297] width 34 height 18
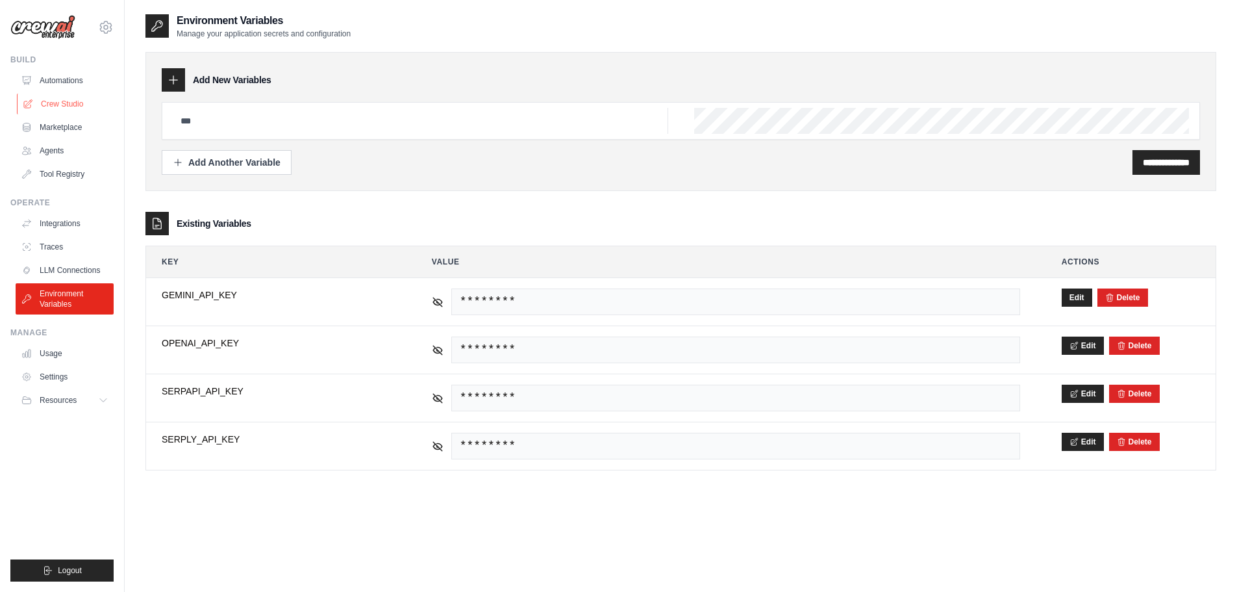
click at [58, 105] on link "Crew Studio" at bounding box center [66, 104] width 98 height 21
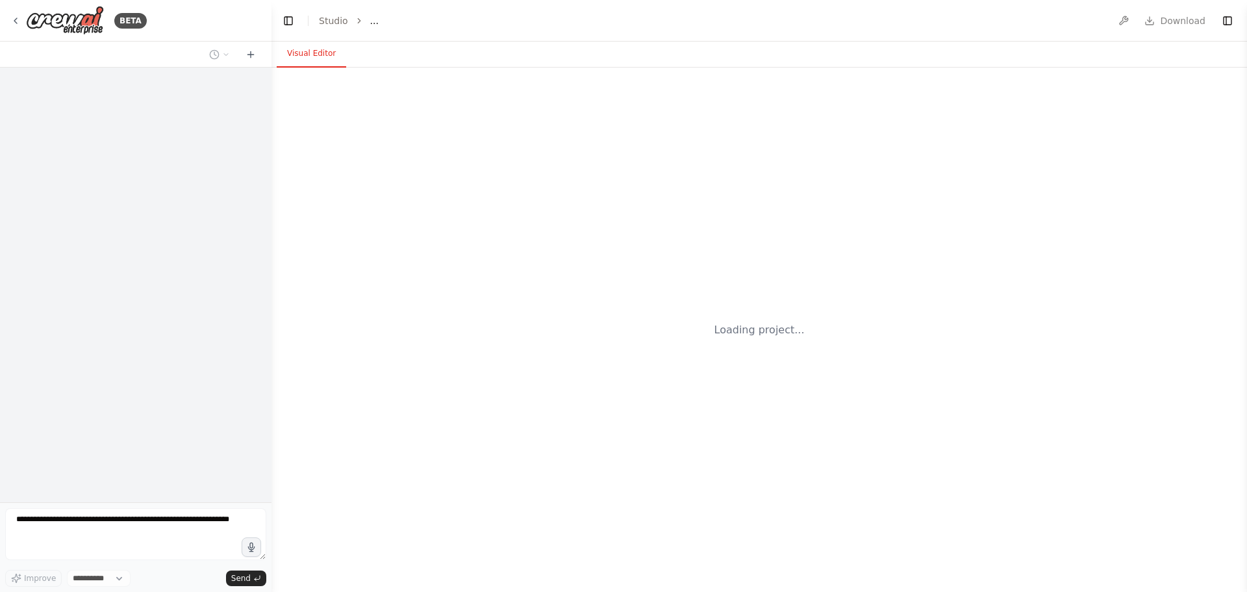
select select "****"
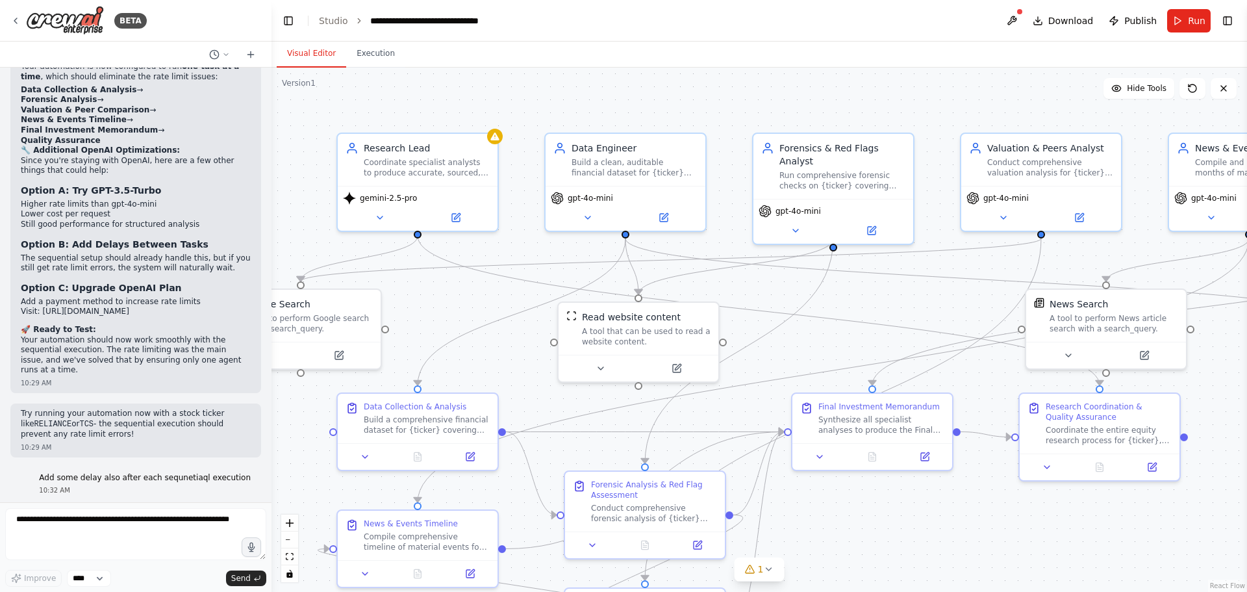
scroll to position [7786, 0]
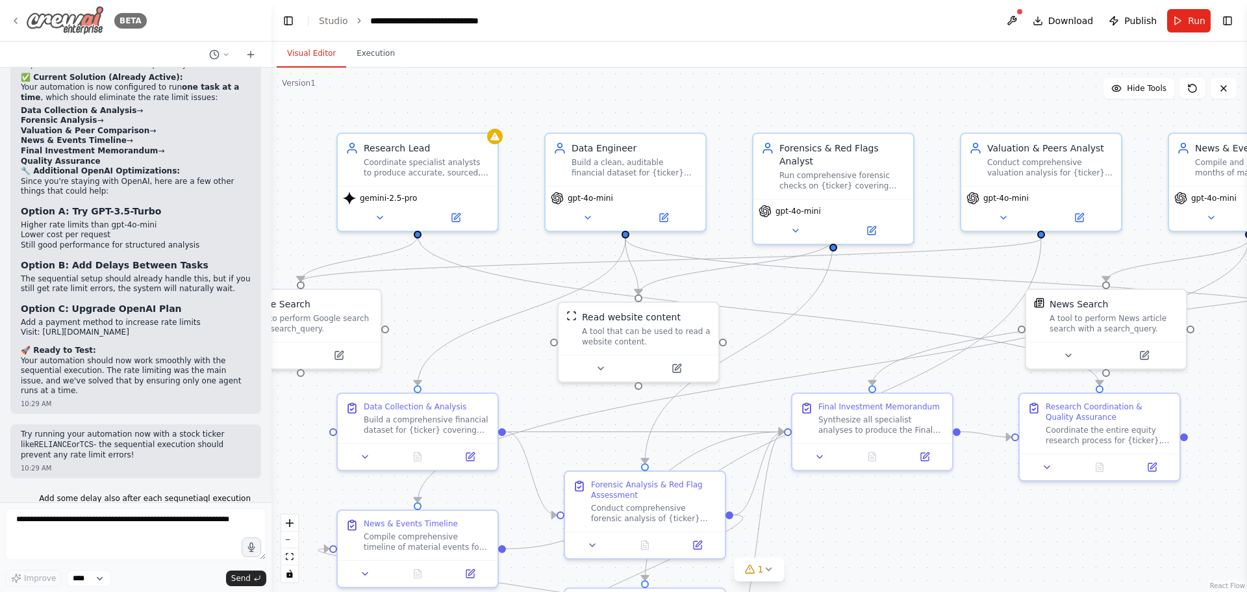
click at [16, 23] on icon at bounding box center [15, 21] width 10 height 10
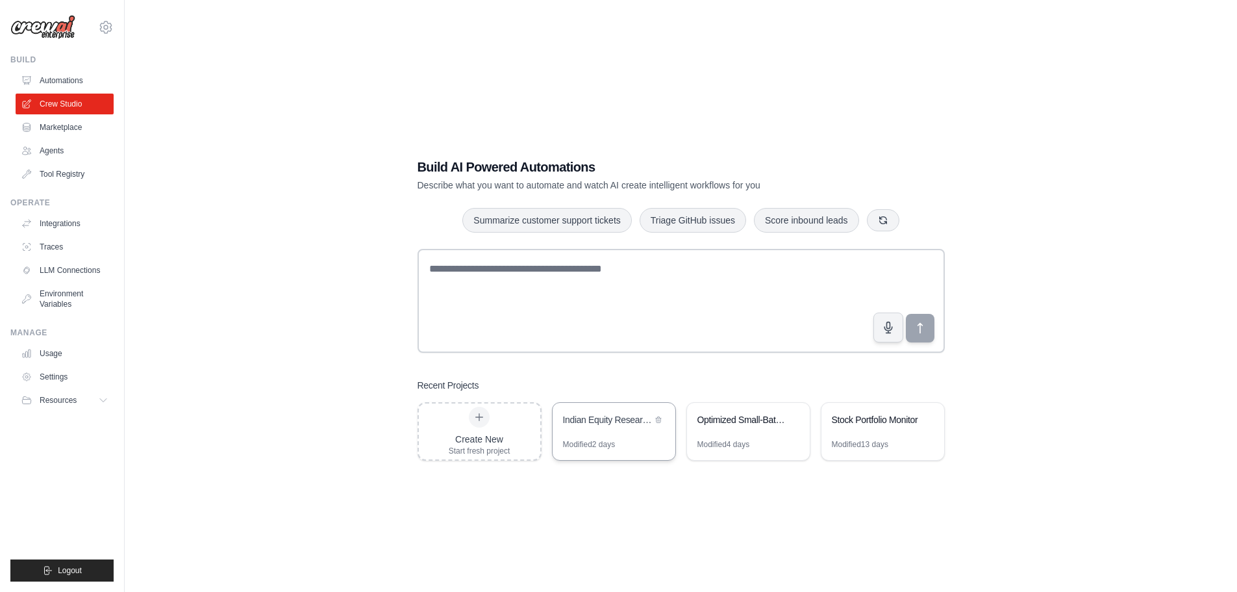
click at [610, 440] on div "Modified 2 days" at bounding box center [589, 444] width 53 height 10
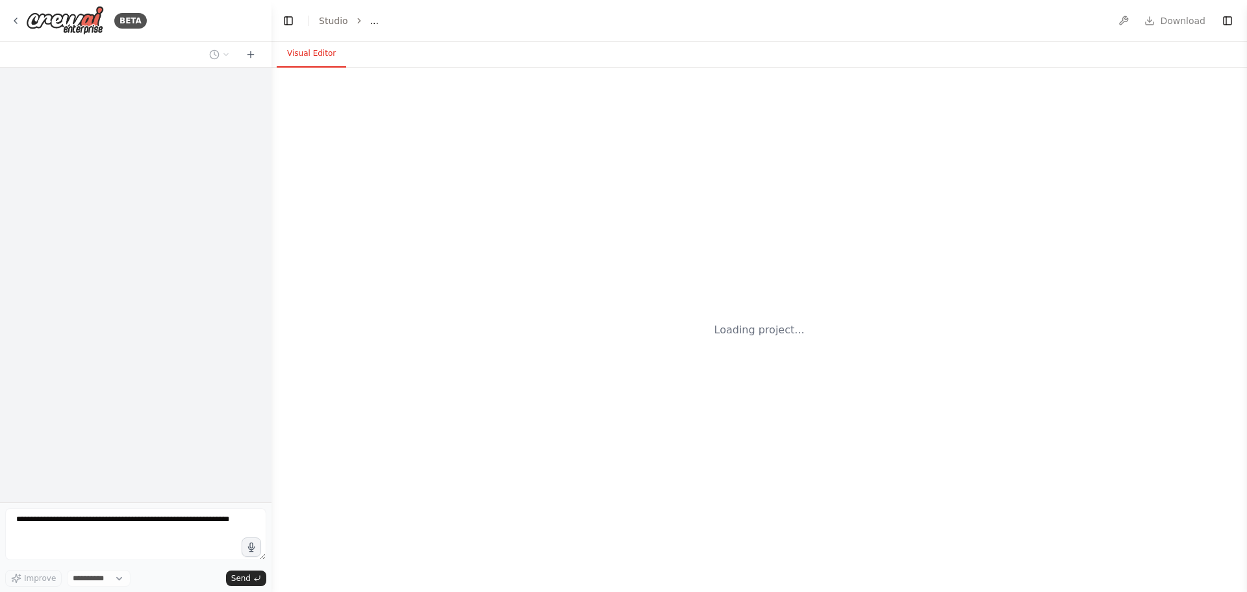
select select "****"
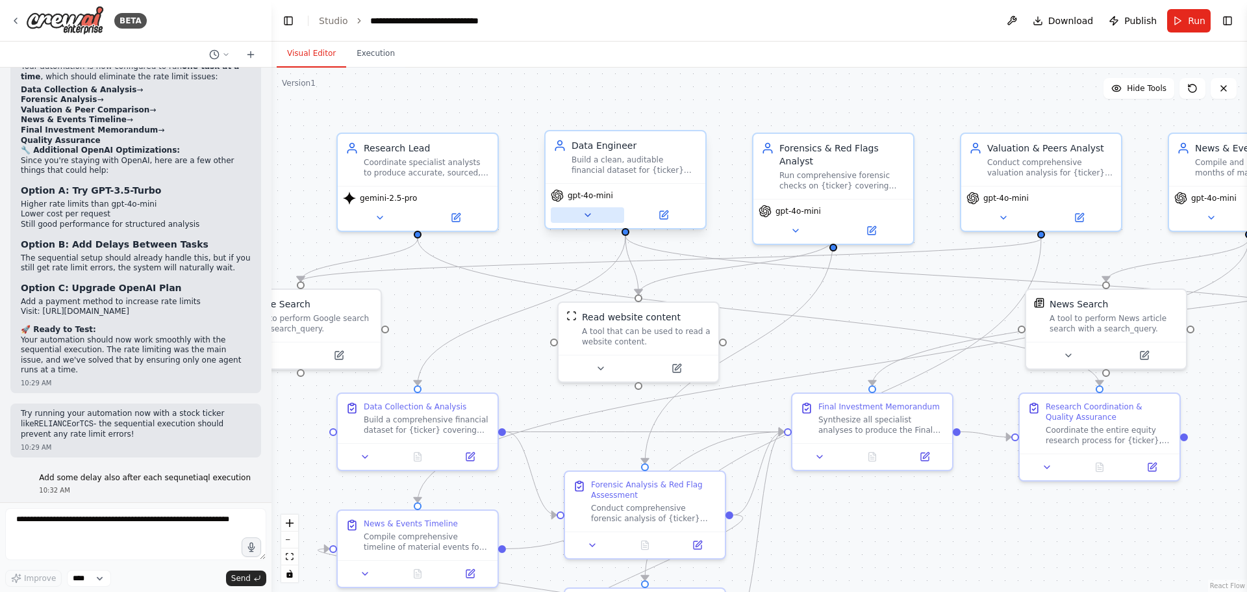
click at [583, 216] on icon at bounding box center [588, 215] width 10 height 10
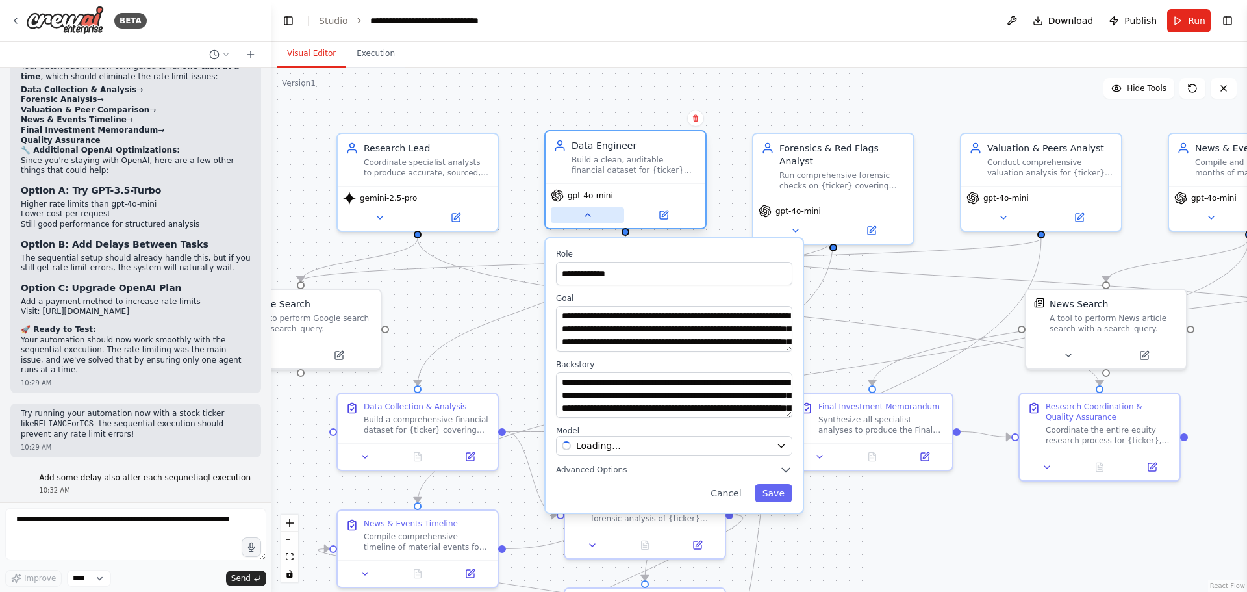
scroll to position [7786, 0]
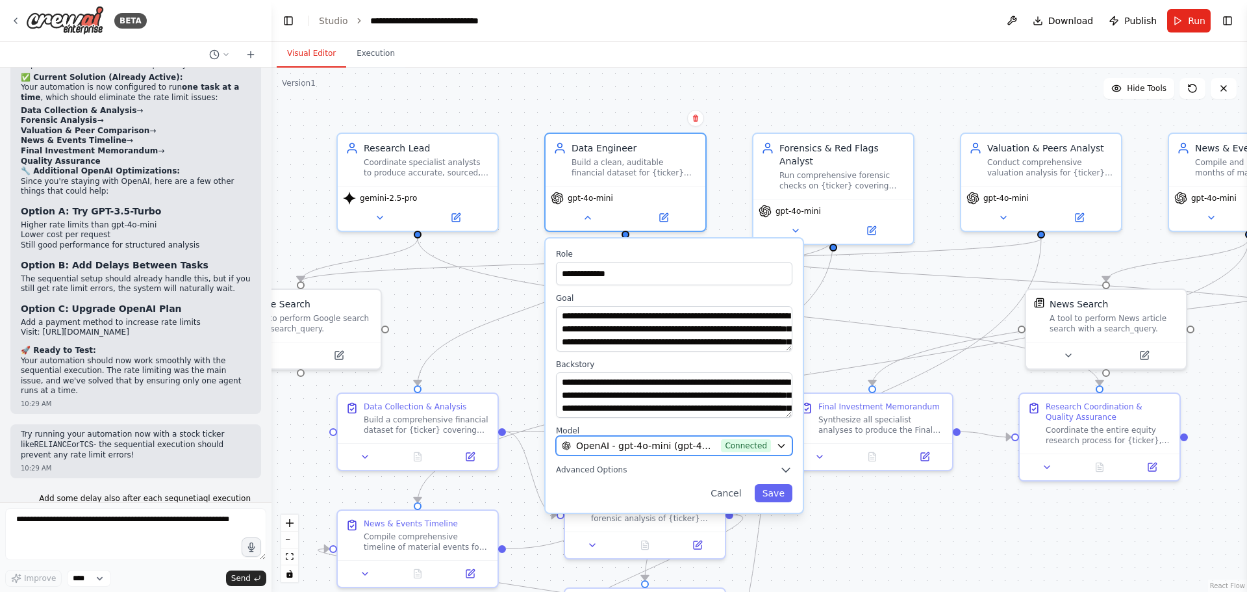
click at [784, 444] on icon "button" at bounding box center [781, 445] width 10 height 10
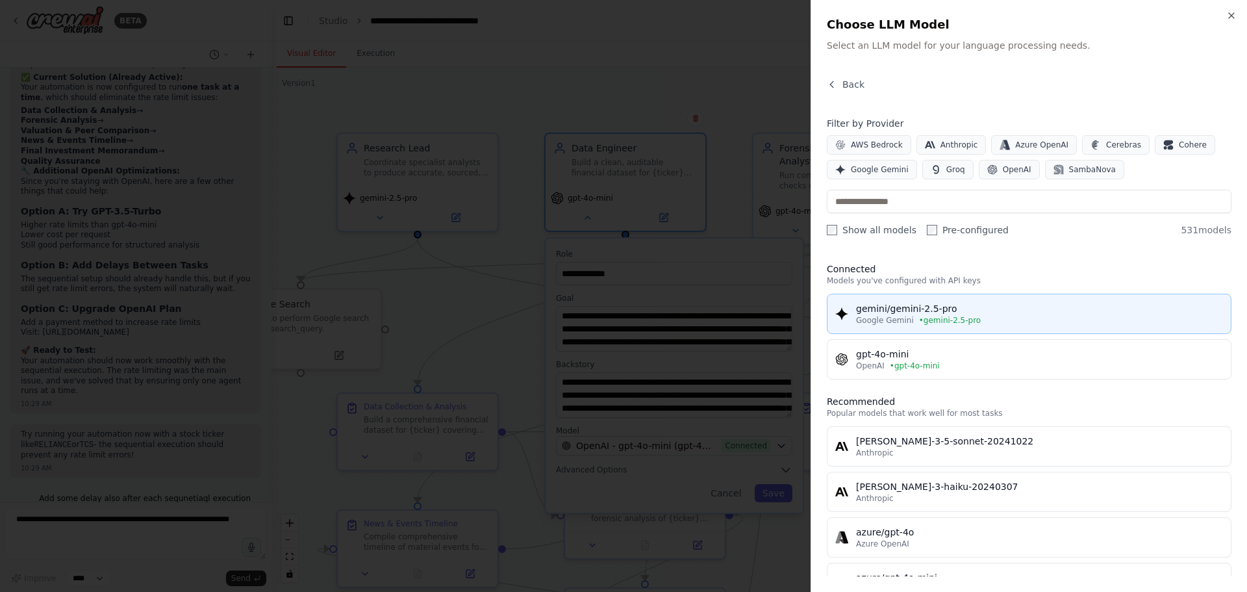
click at [904, 308] on div "gemini/gemini-2.5-pro" at bounding box center [1039, 308] width 367 height 13
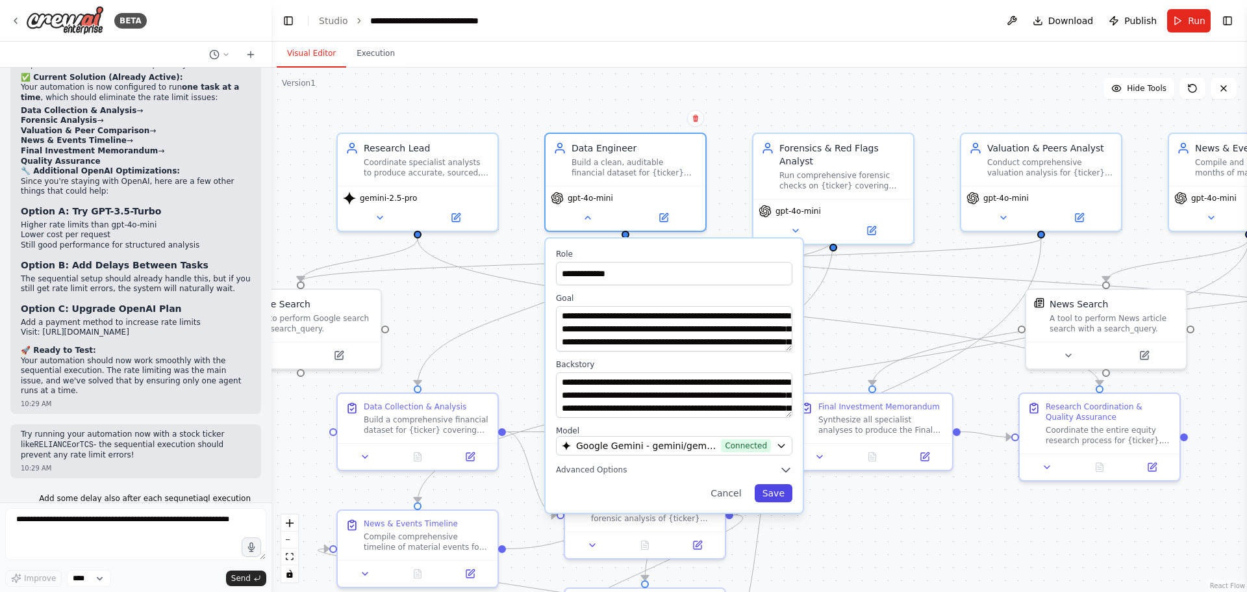
click at [767, 489] on button "Save" at bounding box center [774, 493] width 38 height 18
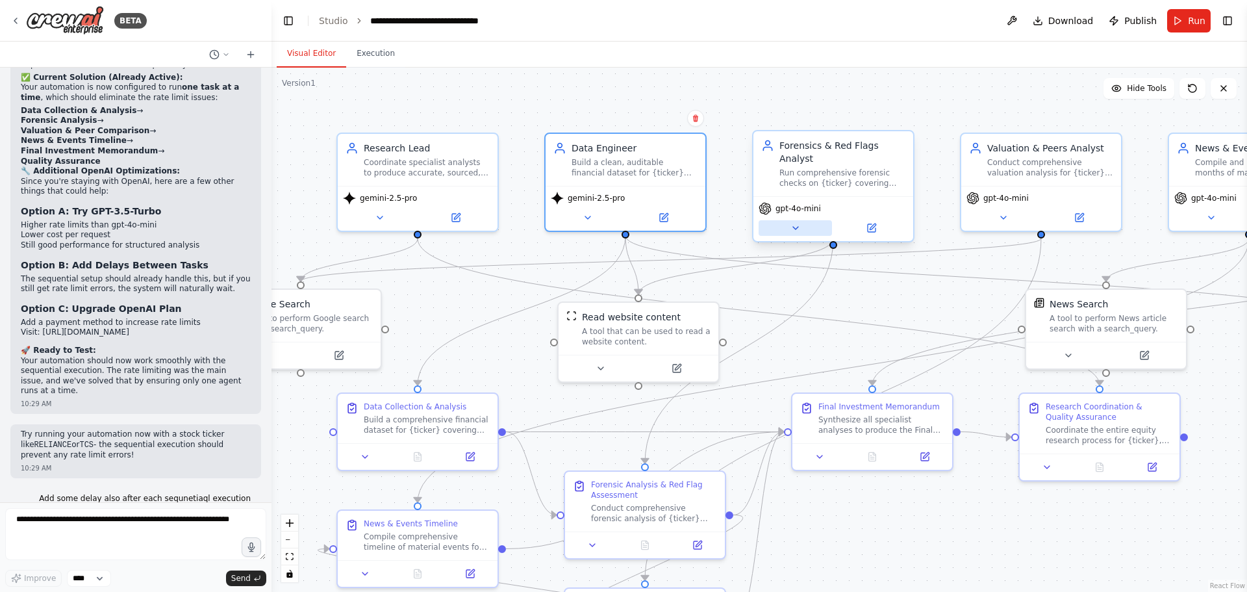
click at [793, 223] on icon at bounding box center [795, 228] width 10 height 10
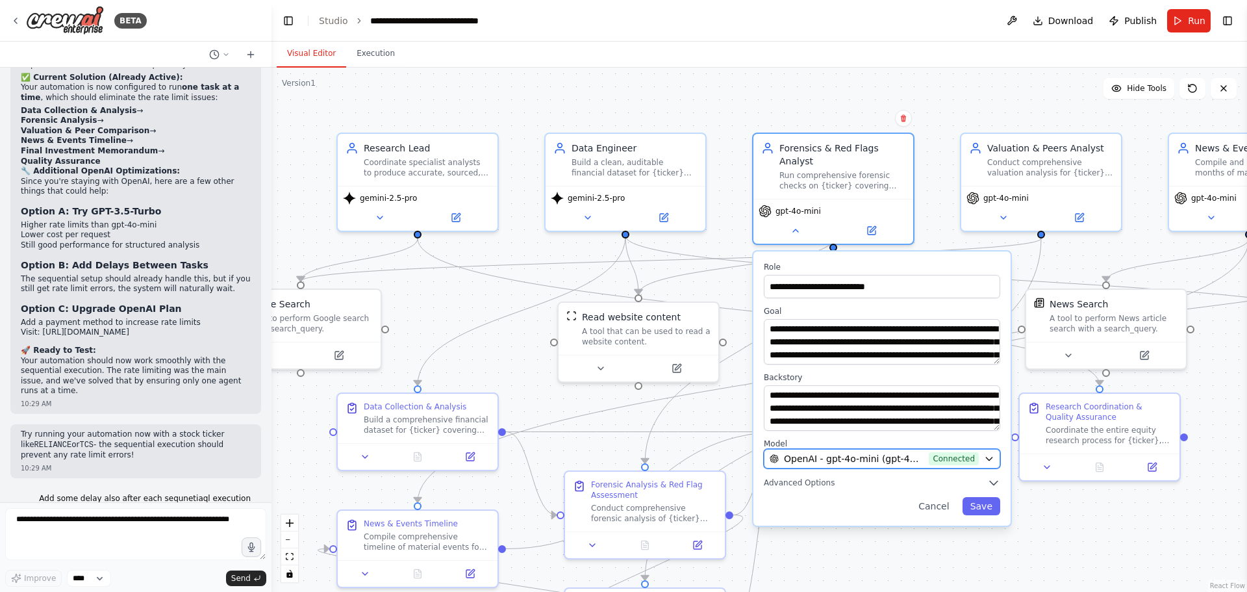
click at [965, 452] on span "Connected" at bounding box center [954, 458] width 50 height 13
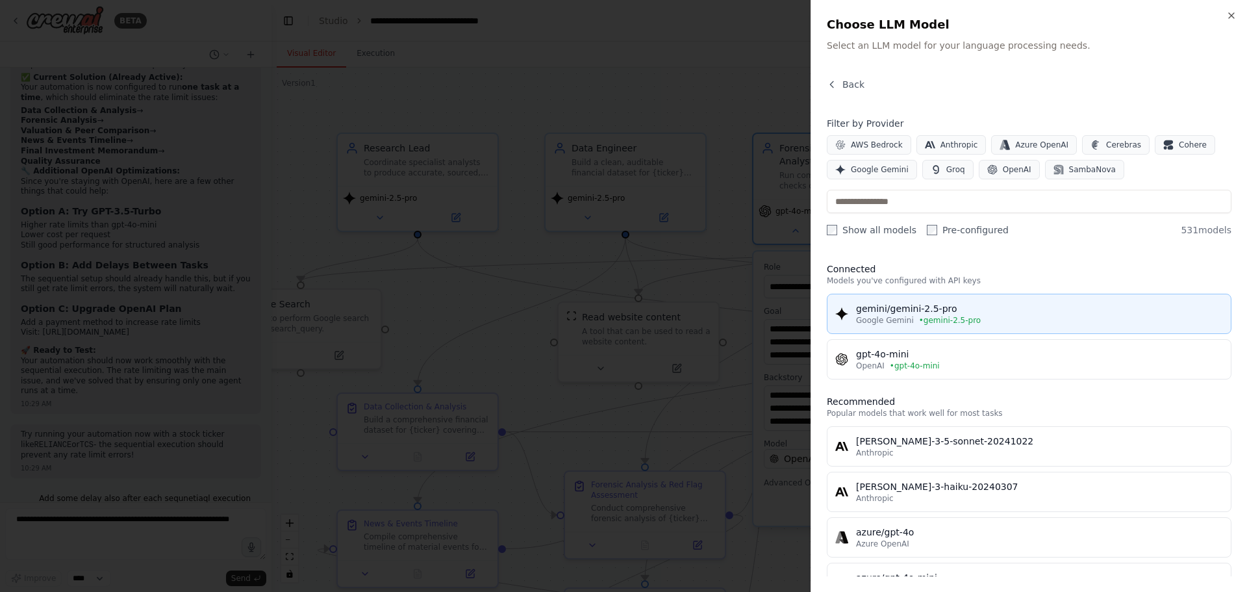
click at [938, 309] on div "gemini/gemini-2.5-pro" at bounding box center [1039, 308] width 367 height 13
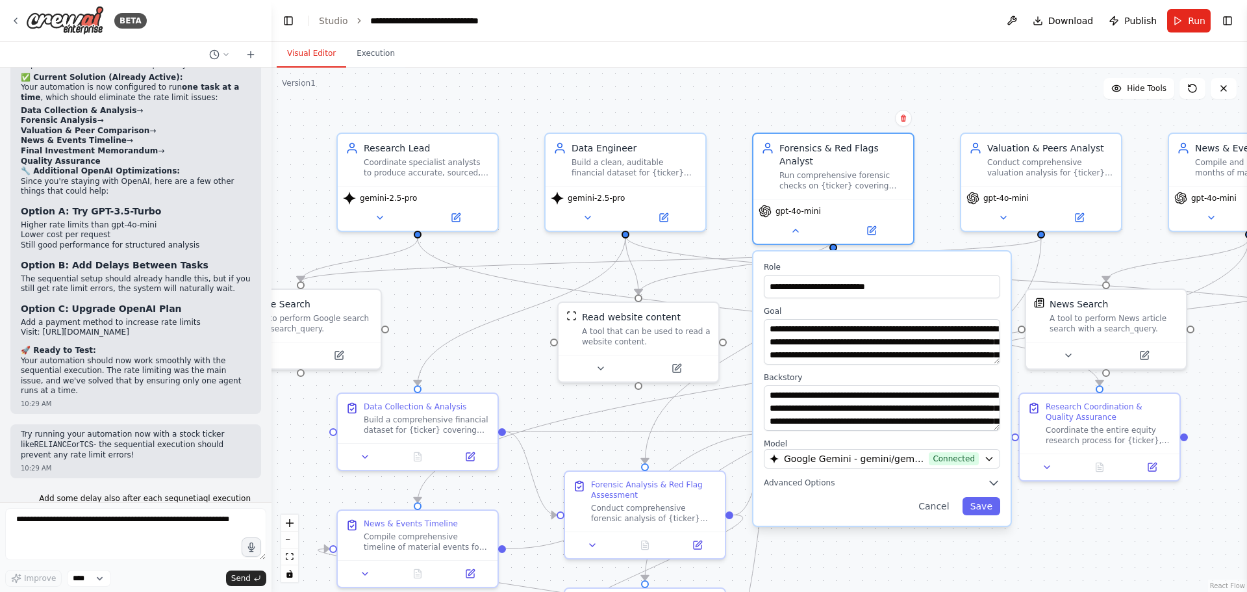
click at [987, 503] on div "**********" at bounding box center [881, 388] width 257 height 274
click at [985, 497] on button "Save" at bounding box center [981, 506] width 38 height 18
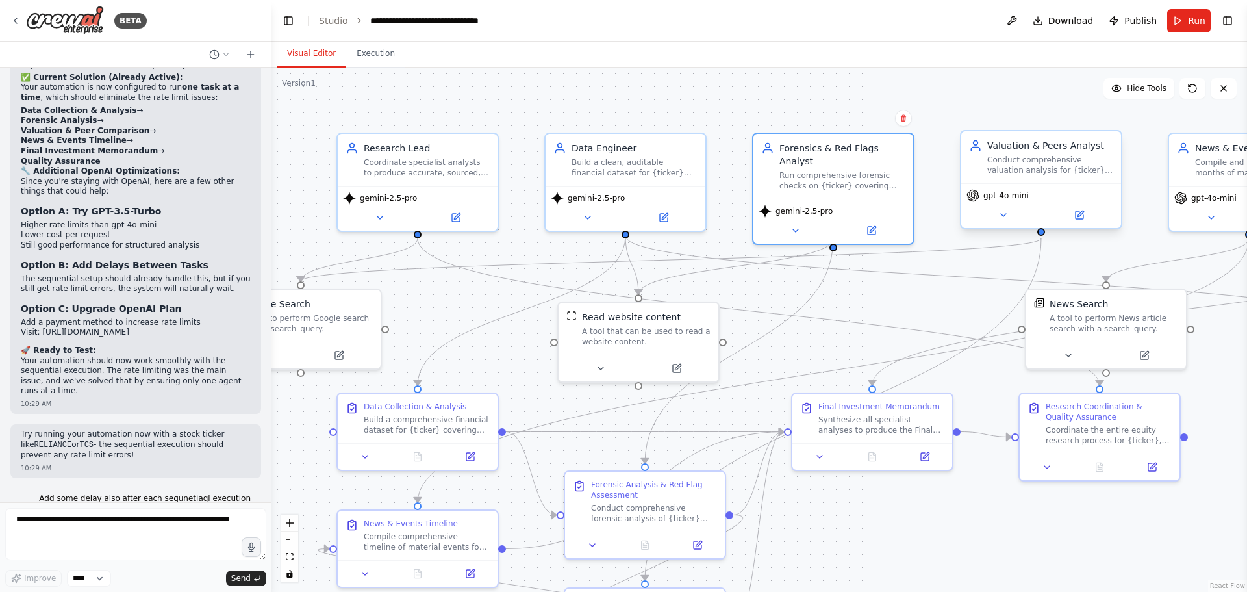
click at [996, 199] on span "gpt-4o-mini" at bounding box center [1005, 195] width 45 height 10
click at [1004, 216] on icon at bounding box center [1003, 215] width 5 height 3
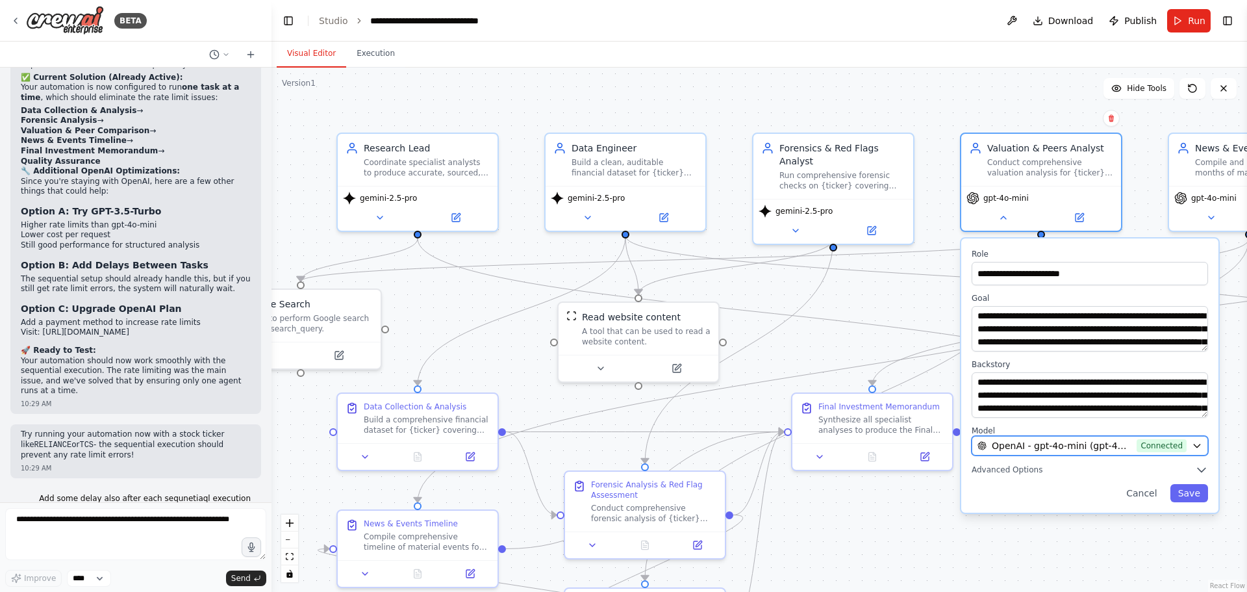
click at [1033, 444] on span "OpenAI - gpt-4o-mini (gpt-4o-mini)" at bounding box center [1062, 445] width 140 height 13
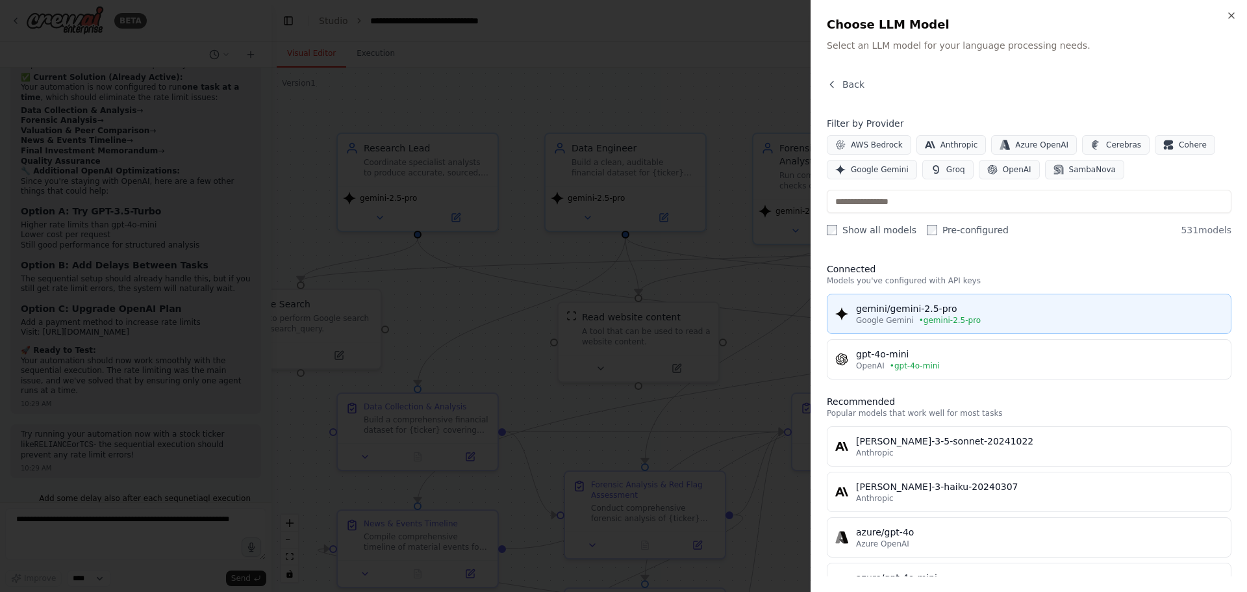
click at [968, 315] on span "• gemini-2.5-pro" at bounding box center [950, 320] width 62 height 10
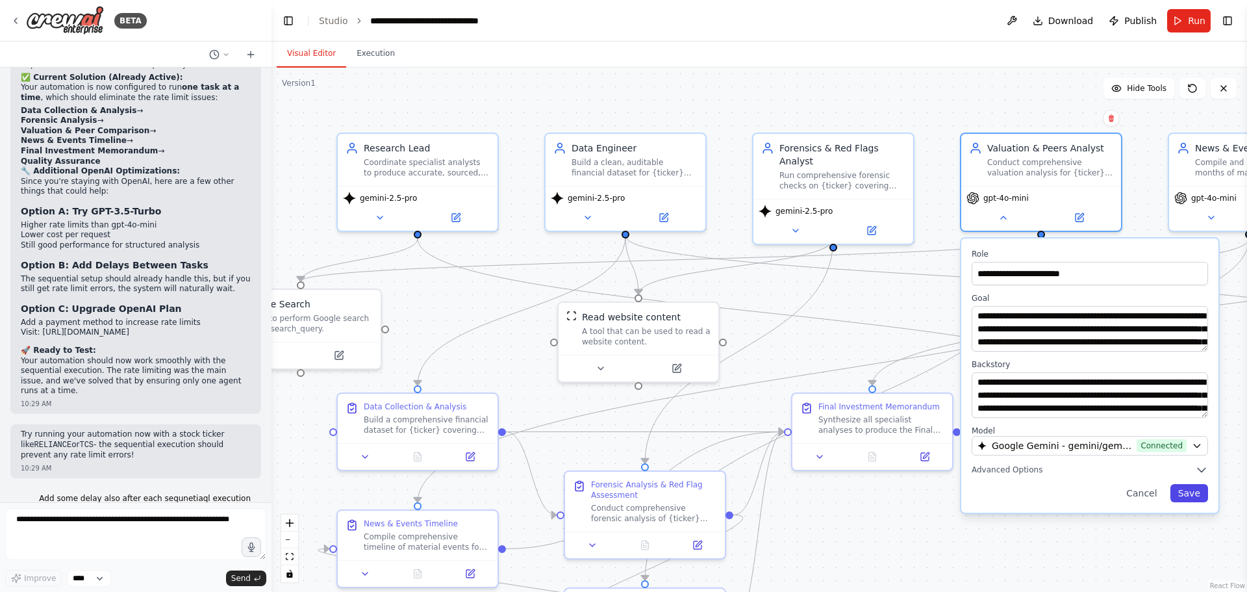
click at [1192, 492] on button "Save" at bounding box center [1189, 493] width 38 height 18
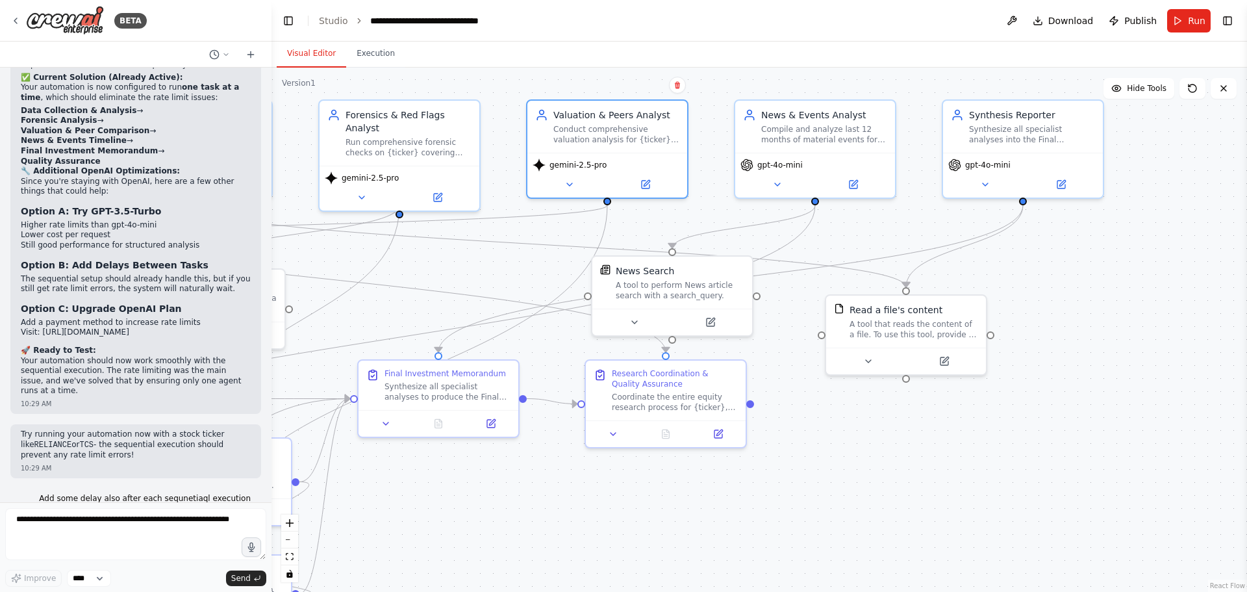
drag, startPoint x: 1142, startPoint y: 541, endPoint x: 654, endPoint y: 508, distance: 488.8
click at [654, 508] on div ".deletable-edge-delete-btn { width: 20px; height: 20px; border: 0px solid #ffff…" at bounding box center [758, 330] width 975 height 524
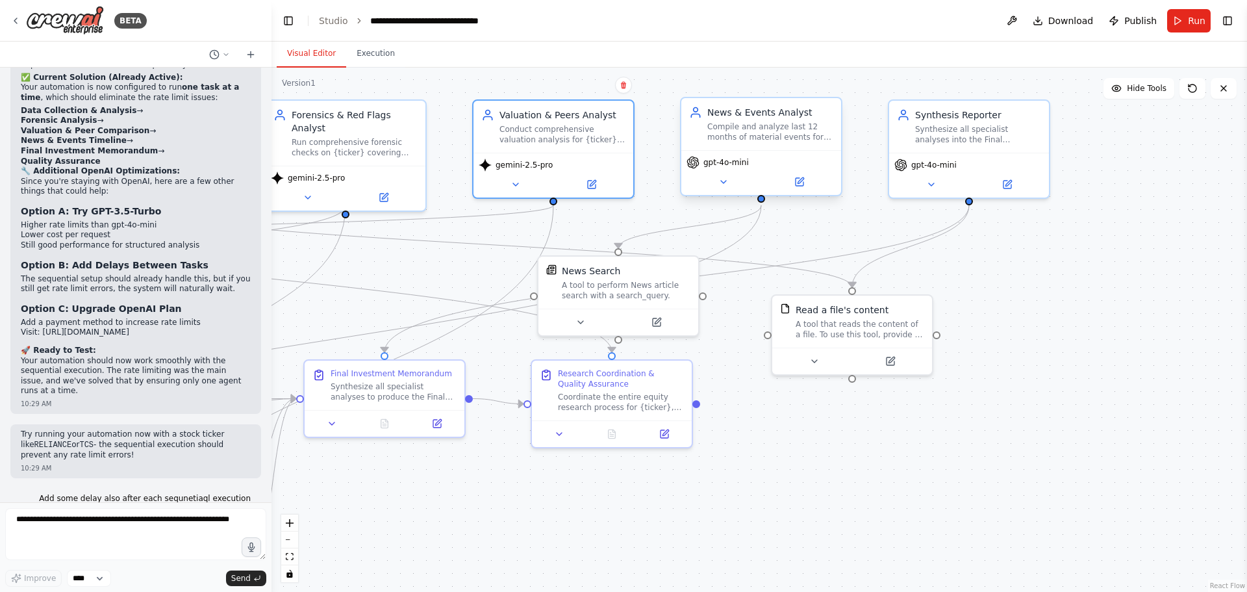
click at [730, 164] on span "gpt-4o-mini" at bounding box center [725, 162] width 45 height 10
click at [722, 184] on icon at bounding box center [723, 182] width 10 height 10
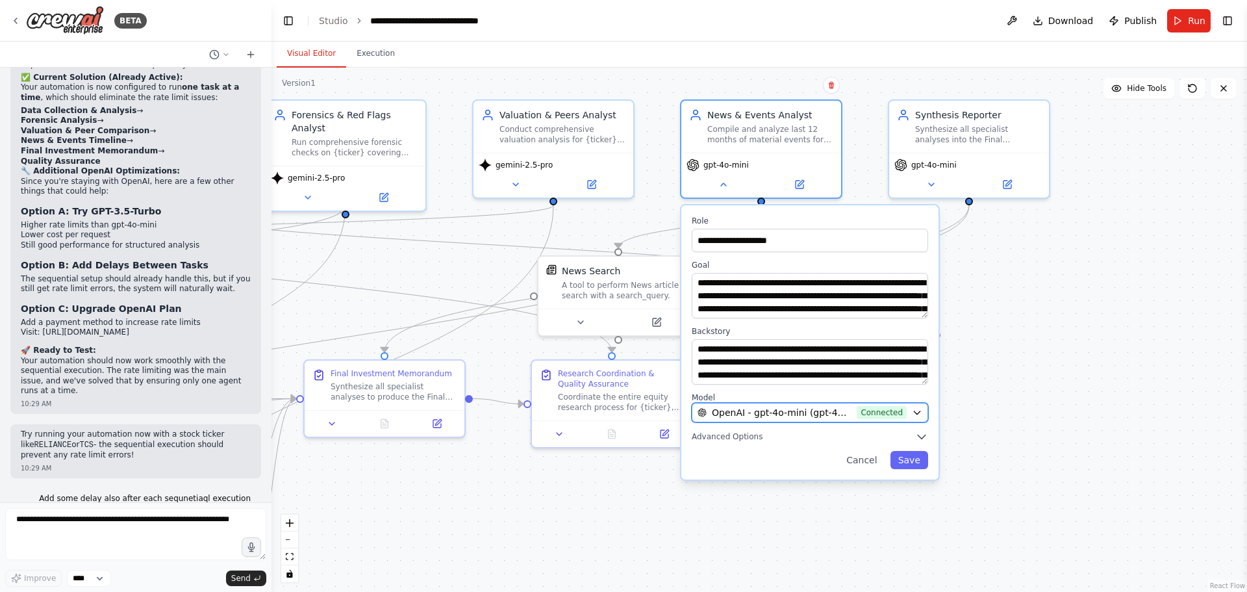
click at [915, 407] on icon "button" at bounding box center [917, 412] width 10 height 10
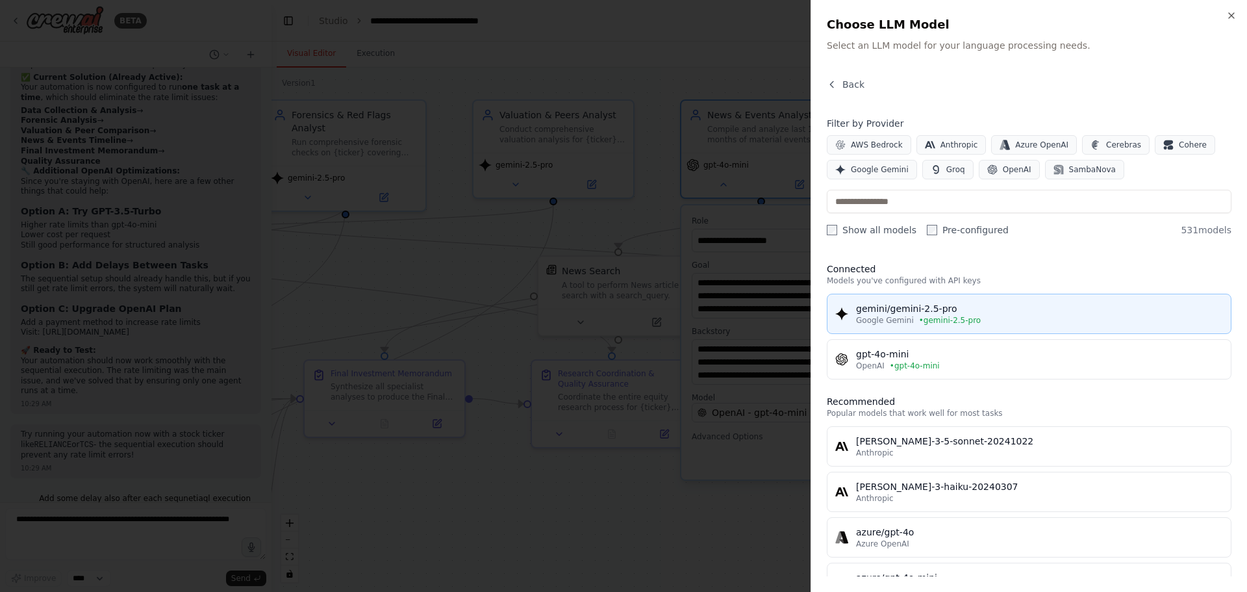
click at [969, 311] on div "gemini/gemini-2.5-pro" at bounding box center [1039, 308] width 367 height 13
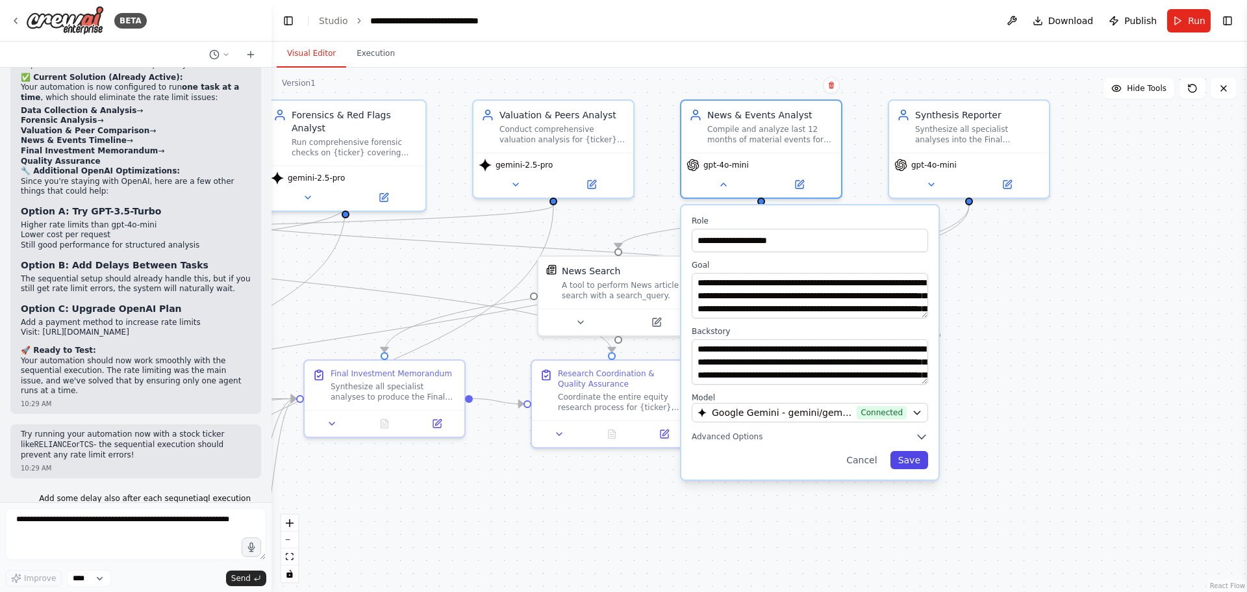
click at [907, 460] on button "Save" at bounding box center [909, 460] width 38 height 18
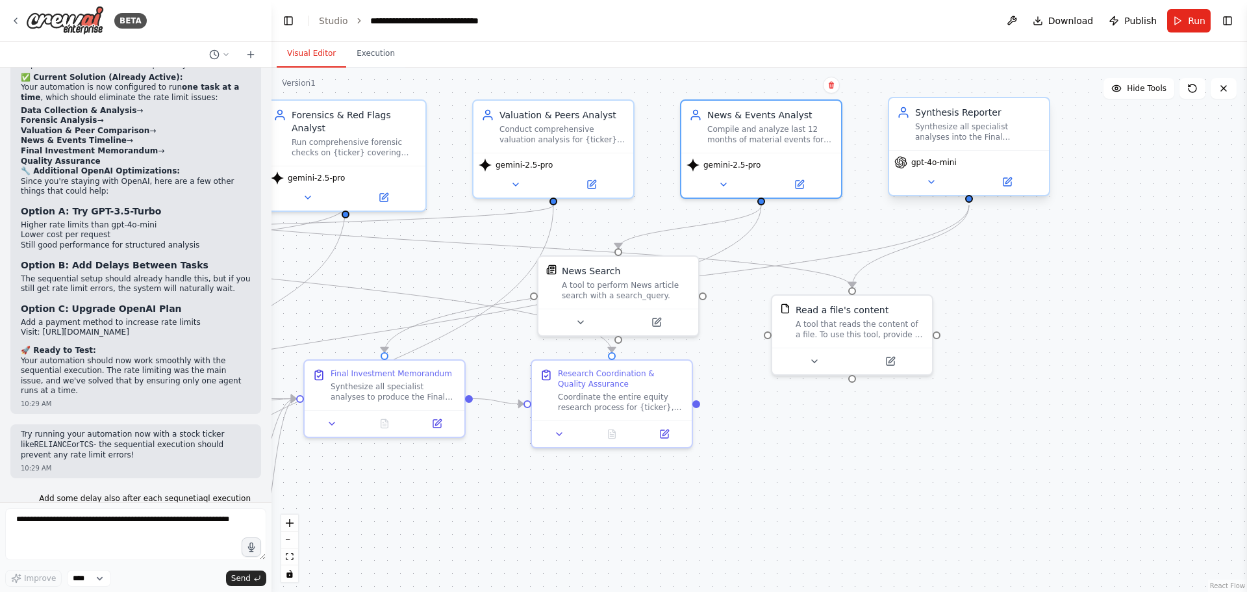
click at [943, 164] on span "gpt-4o-mini" at bounding box center [933, 162] width 45 height 10
click at [941, 173] on div "gpt-4o-mini" at bounding box center [969, 172] width 160 height 45
click at [938, 182] on button at bounding box center [930, 182] width 73 height 16
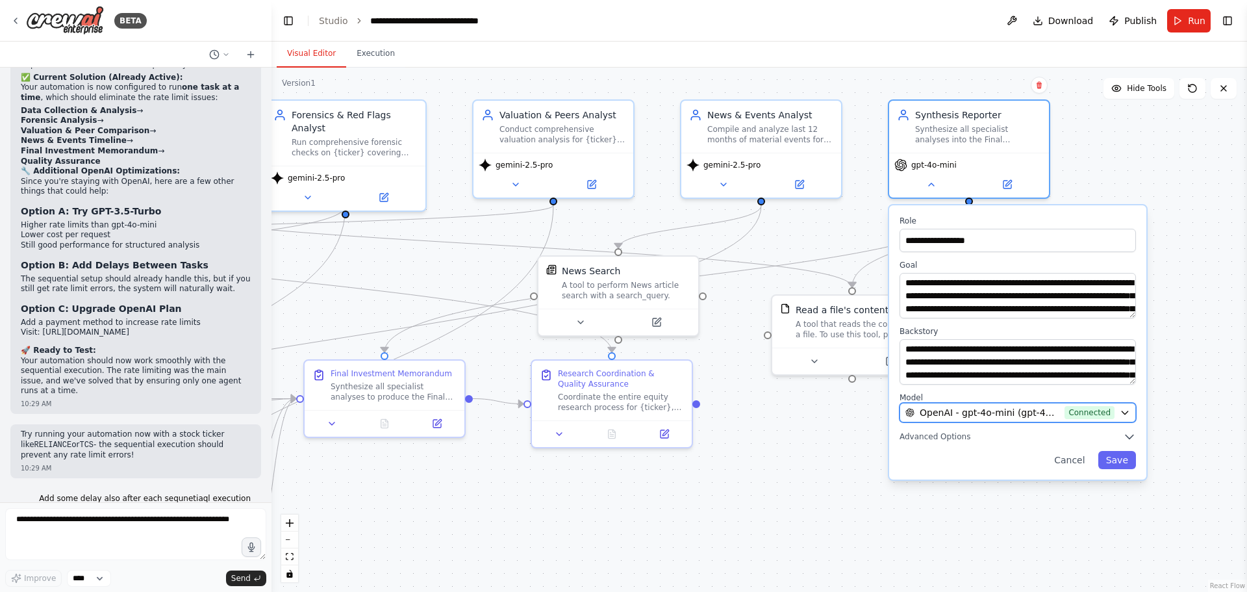
click at [1057, 408] on span "OpenAI - gpt-4o-mini (gpt-4o-mini)" at bounding box center [990, 412] width 140 height 13
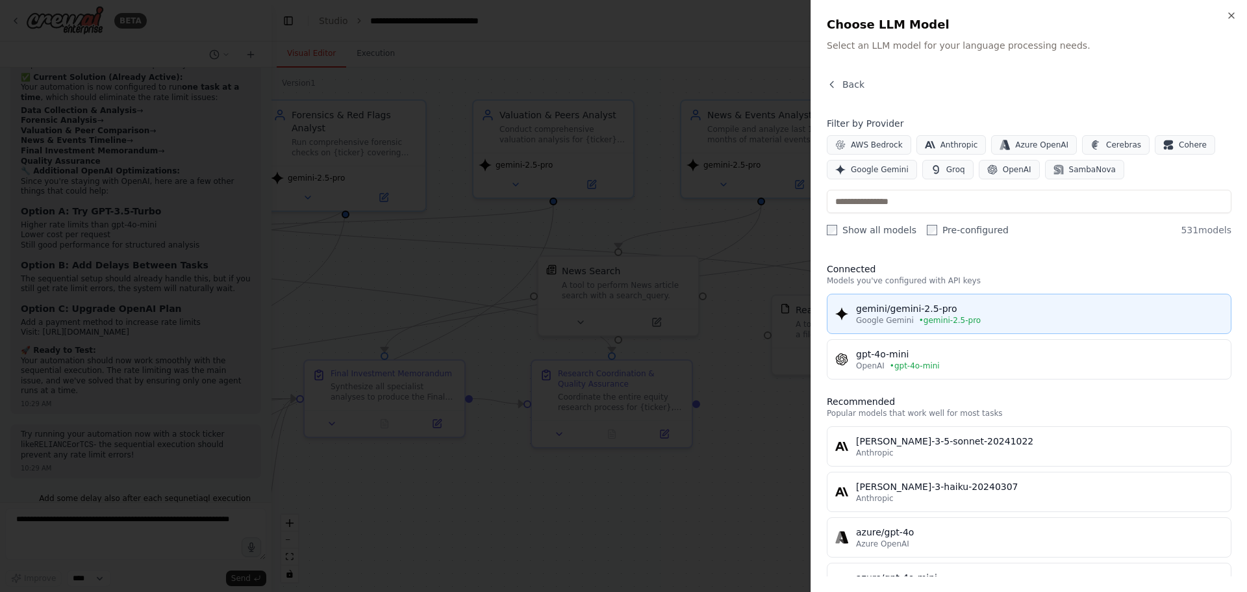
click at [919, 318] on span "• gemini-2.5-pro" at bounding box center [950, 320] width 62 height 10
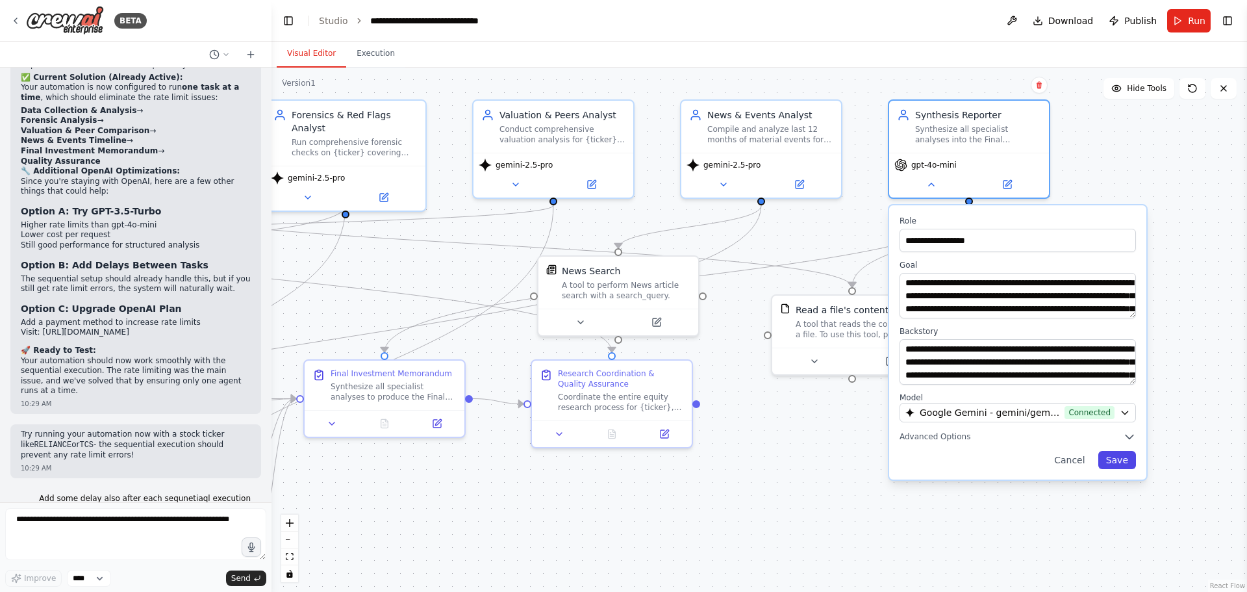
click at [1121, 464] on button "Save" at bounding box center [1117, 460] width 38 height 18
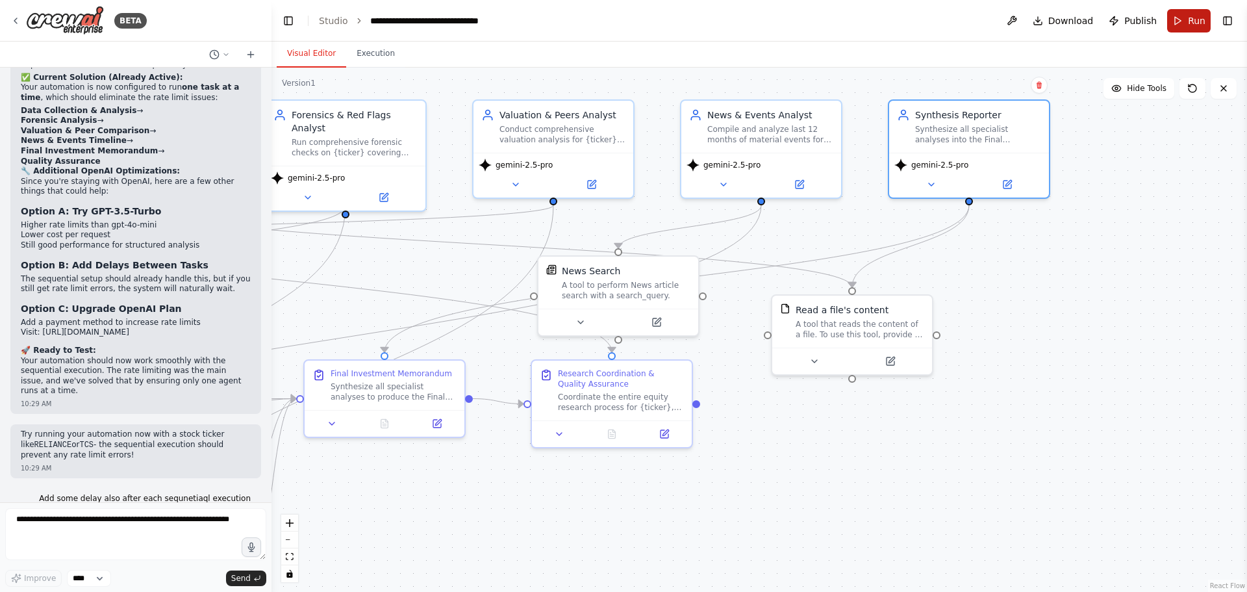
click at [1191, 19] on span "Run" at bounding box center [1197, 20] width 18 height 13
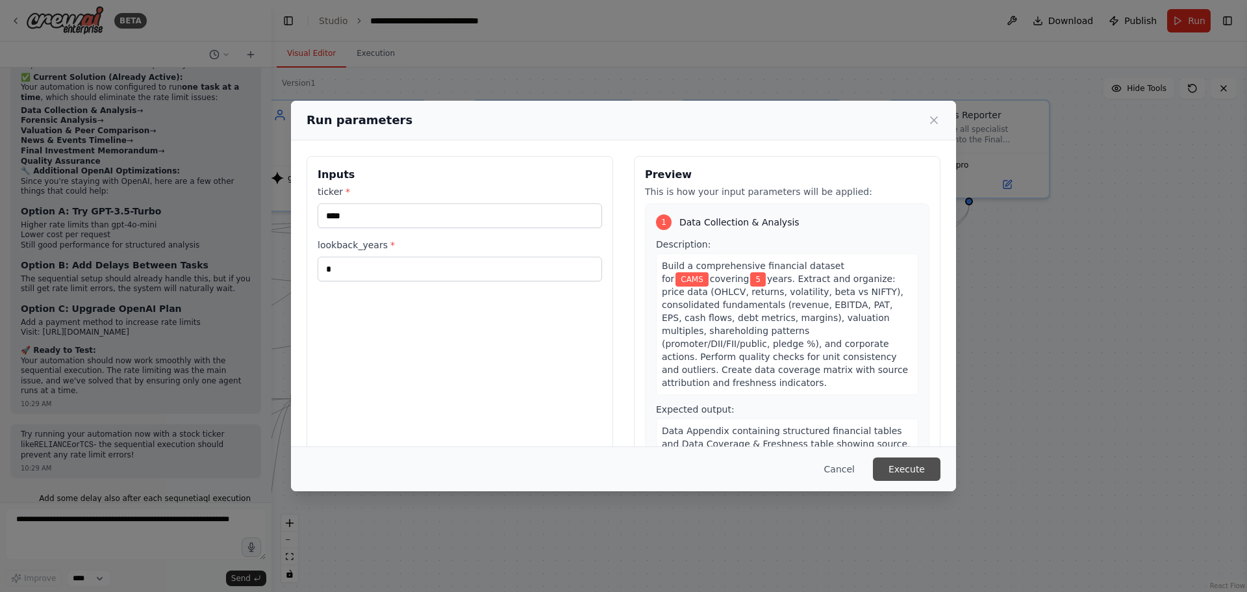
click at [897, 471] on button "Execute" at bounding box center [907, 468] width 68 height 23
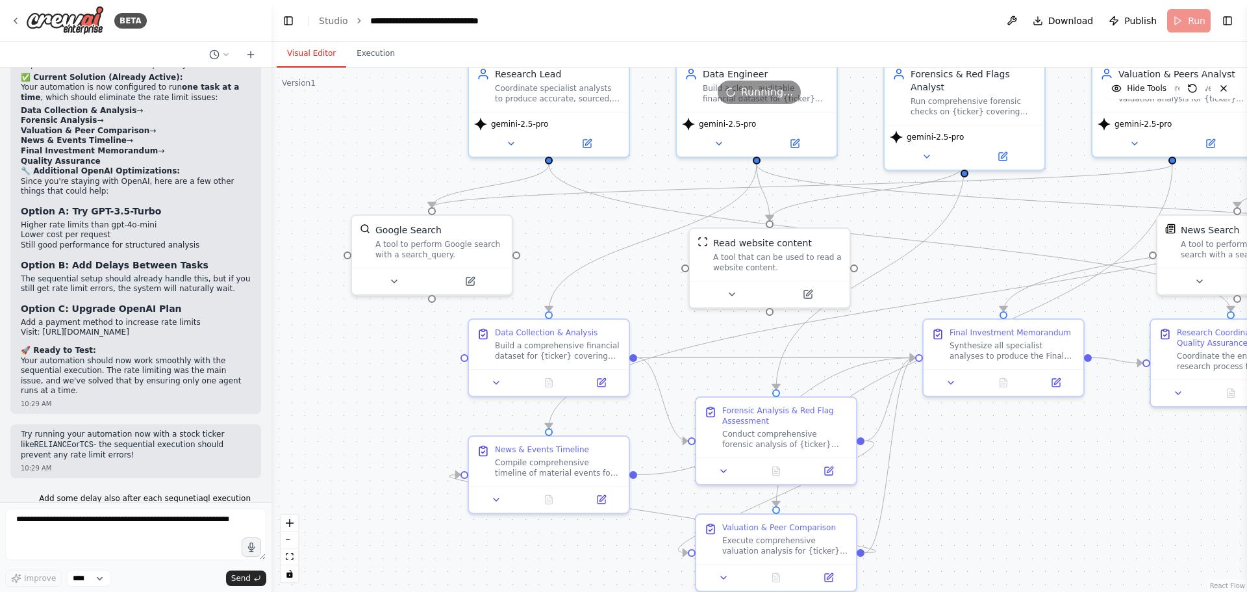
drag, startPoint x: 514, startPoint y: 496, endPoint x: 1133, endPoint y: 455, distance: 620.2
click at [1133, 455] on div ".deletable-edge-delete-btn { width: 20px; height: 20px; border: 0px solid #ffff…" at bounding box center [758, 330] width 975 height 524
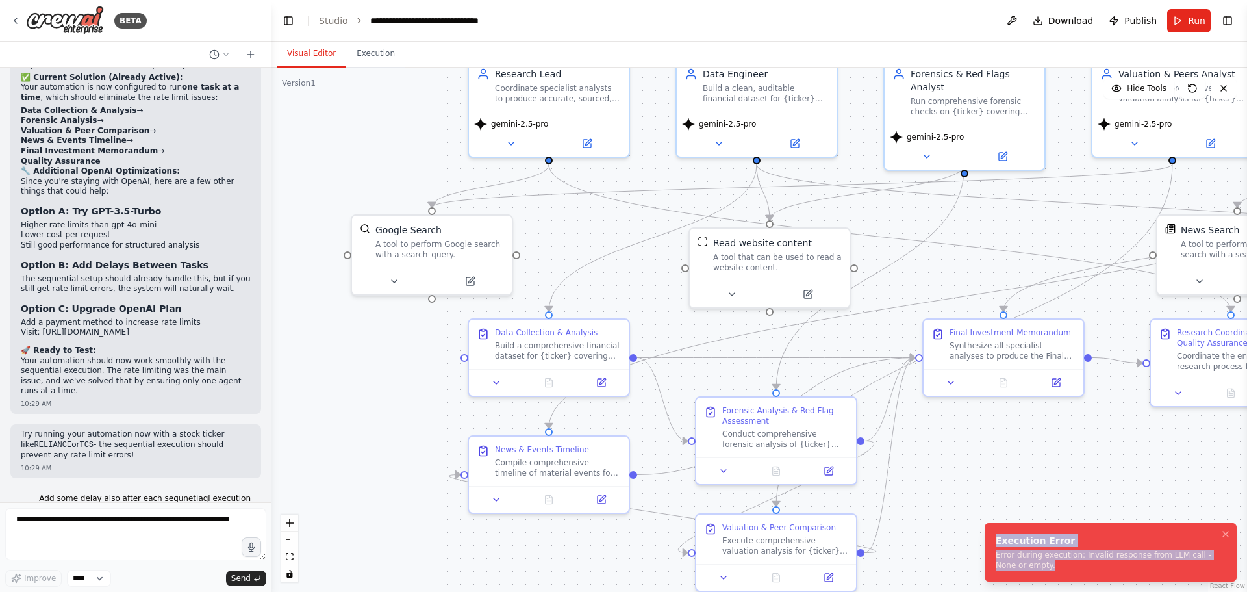
drag, startPoint x: 1021, startPoint y: 564, endPoint x: 992, endPoint y: 542, distance: 36.2
click at [992, 542] on li "Execution Error Error during execution: Invalid response from LLM call - None o…" at bounding box center [1111, 552] width 252 height 58
copy div "Execution Error Error during execution: Invalid response from LLM call - None o…"
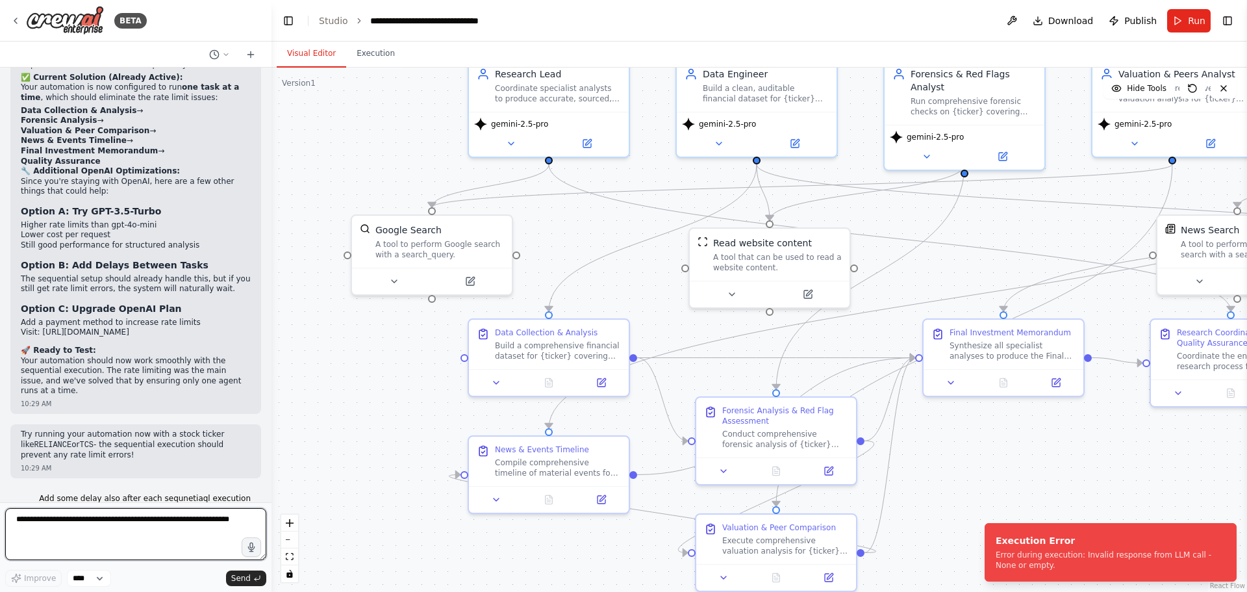
click at [75, 520] on textarea at bounding box center [135, 534] width 261 height 52
paste textarea "**********"
type textarea "**********"
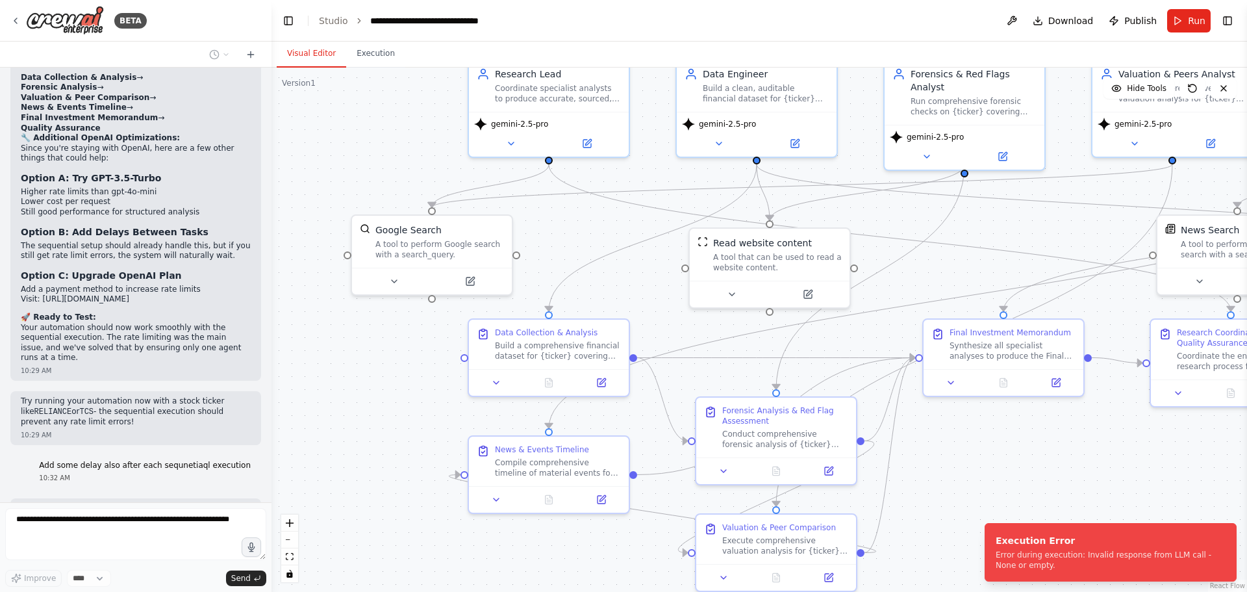
scroll to position [7874, 0]
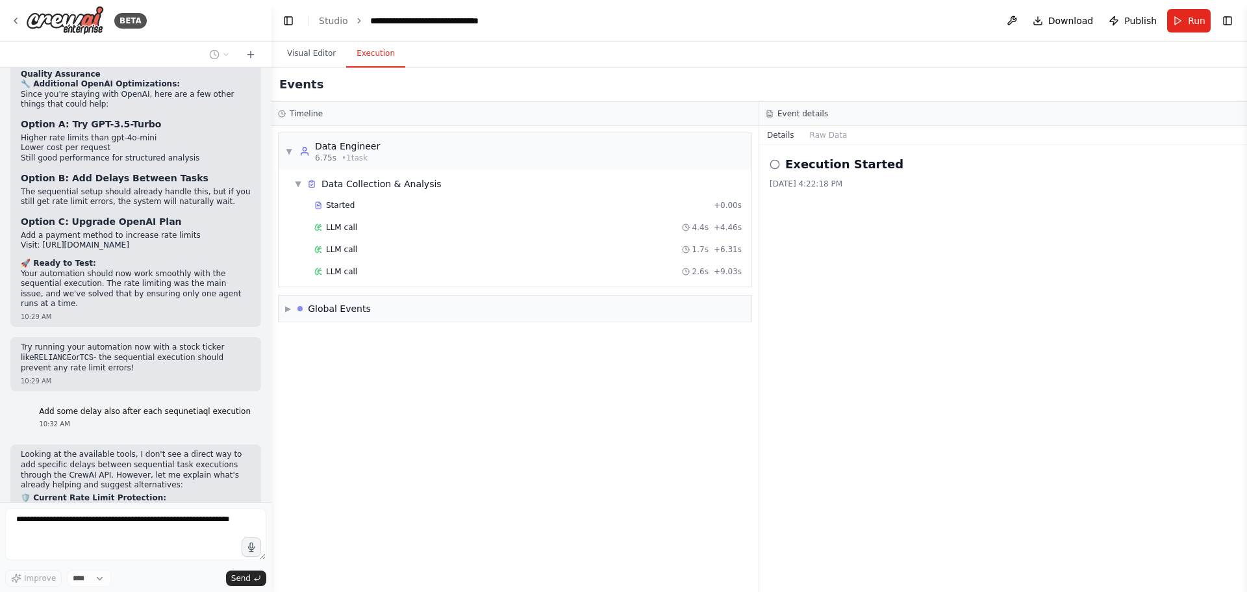
click at [377, 58] on button "Execution" at bounding box center [375, 53] width 59 height 27
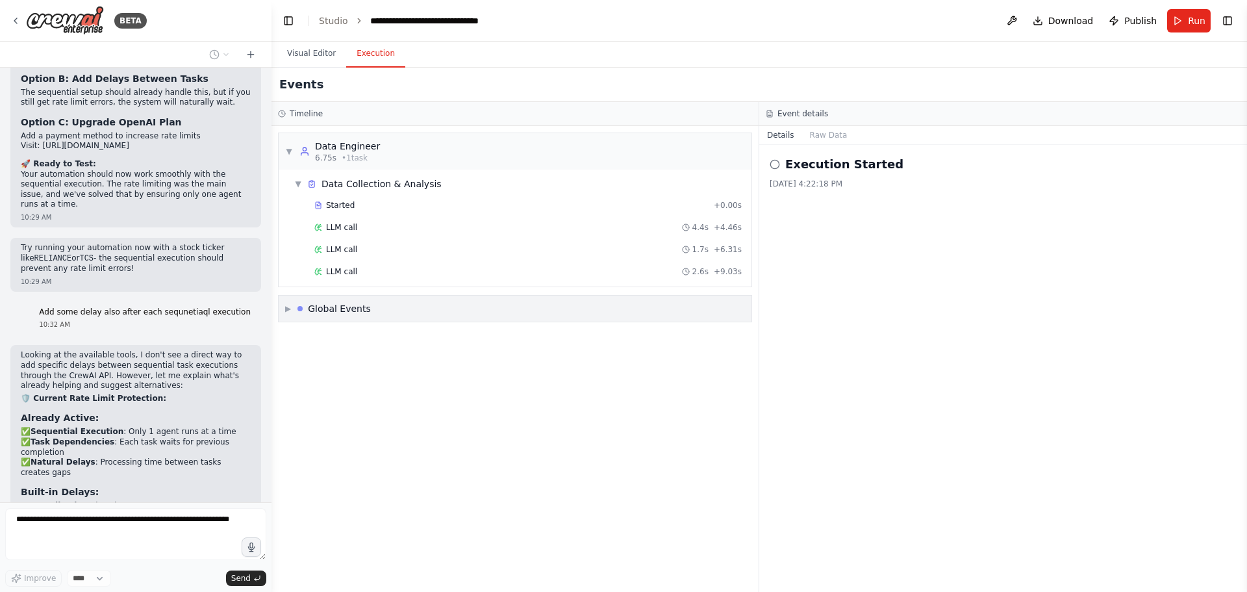
click at [289, 312] on span "▶" at bounding box center [288, 308] width 6 height 10
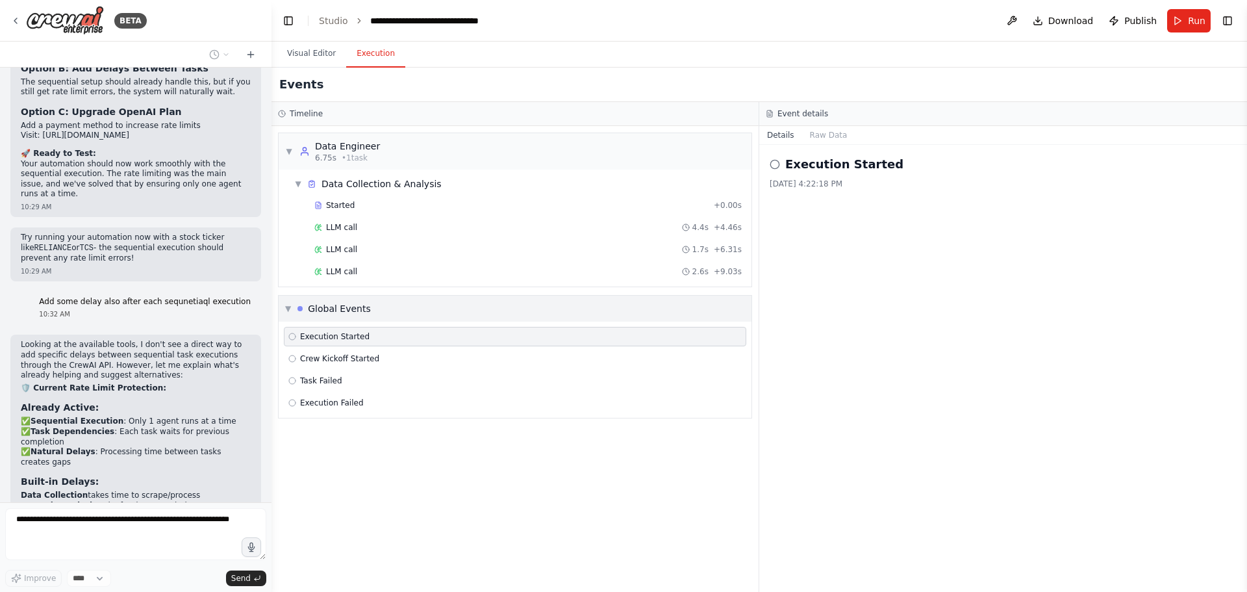
scroll to position [7993, 0]
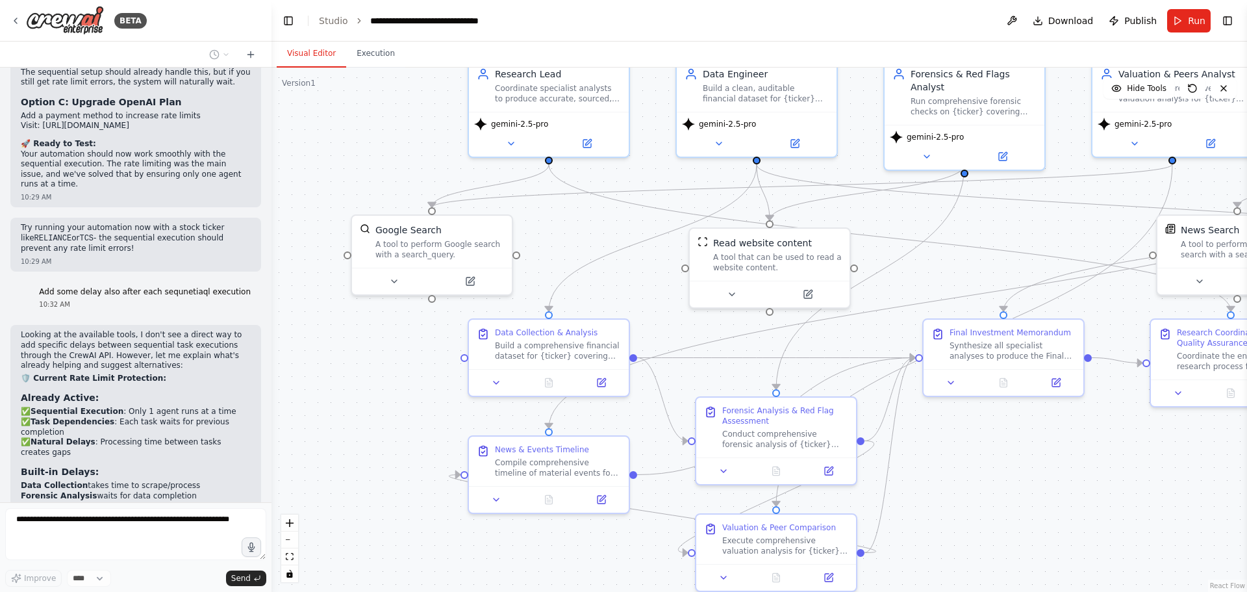
click at [299, 49] on button "Visual Editor" at bounding box center [311, 53] width 69 height 27
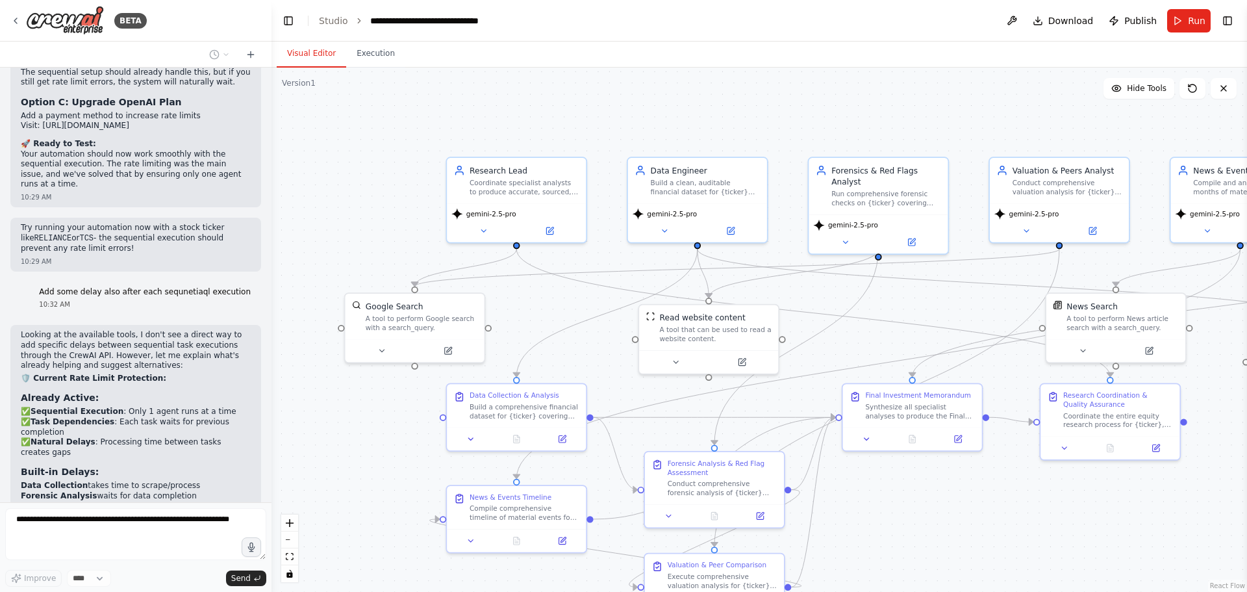
drag, startPoint x: 575, startPoint y: 229, endPoint x: 544, endPoint y: 298, distance: 76.4
click at [544, 298] on div ".deletable-edge-delete-btn { width: 20px; height: 20px; border: 0px solid #ffff…" at bounding box center [758, 330] width 975 height 524
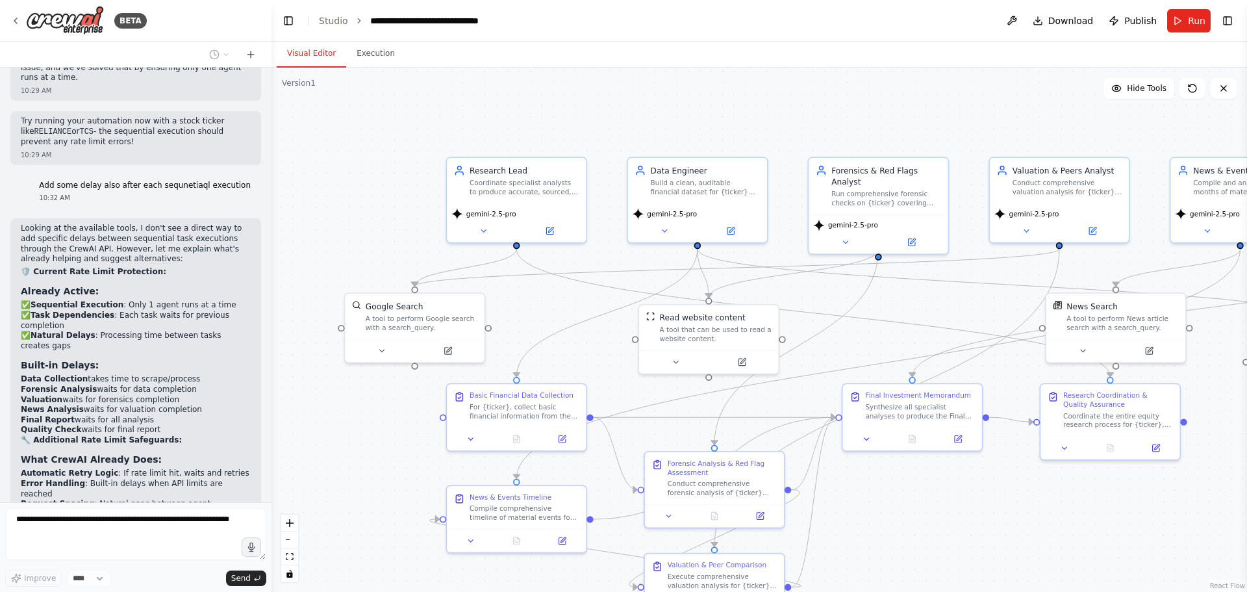
scroll to position [8137, 0]
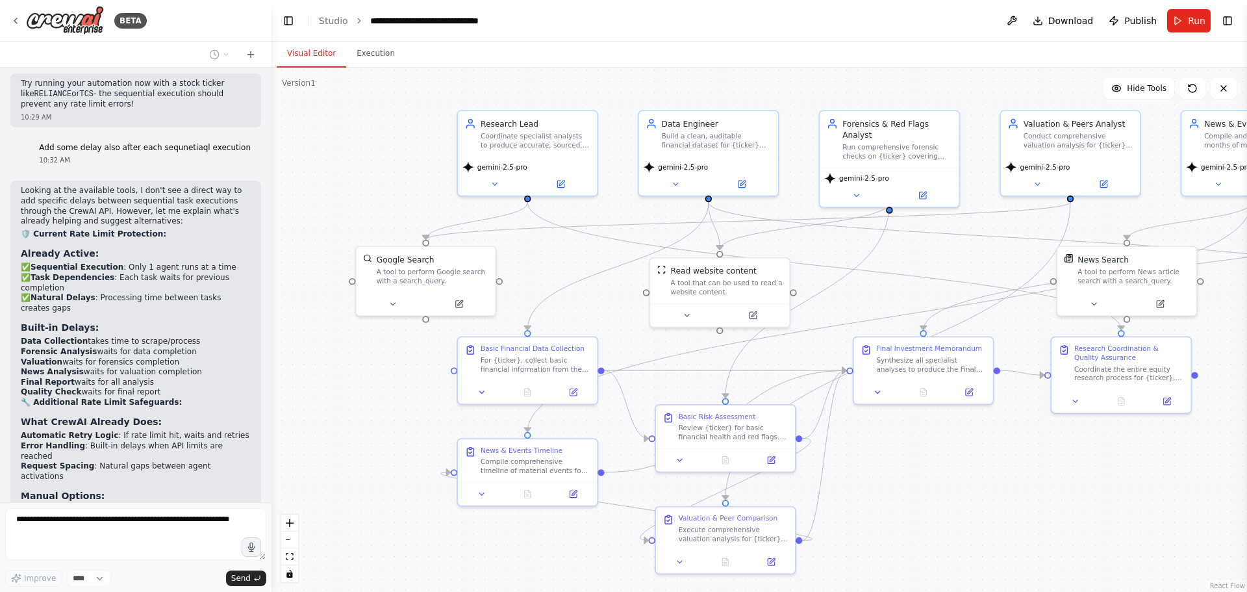
drag, startPoint x: 949, startPoint y: 488, endPoint x: 960, endPoint y: 441, distance: 48.0
click at [960, 441] on div ".deletable-edge-delete-btn { width: 20px; height: 20px; border: 0px solid #ffff…" at bounding box center [758, 330] width 975 height 524
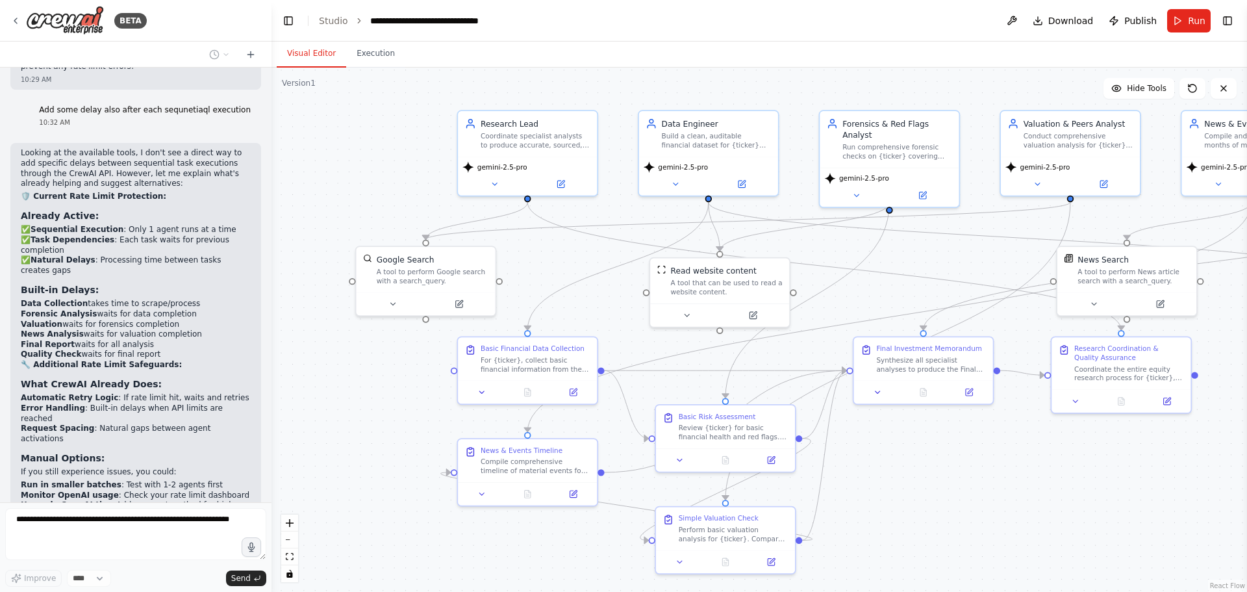
scroll to position [8213, 0]
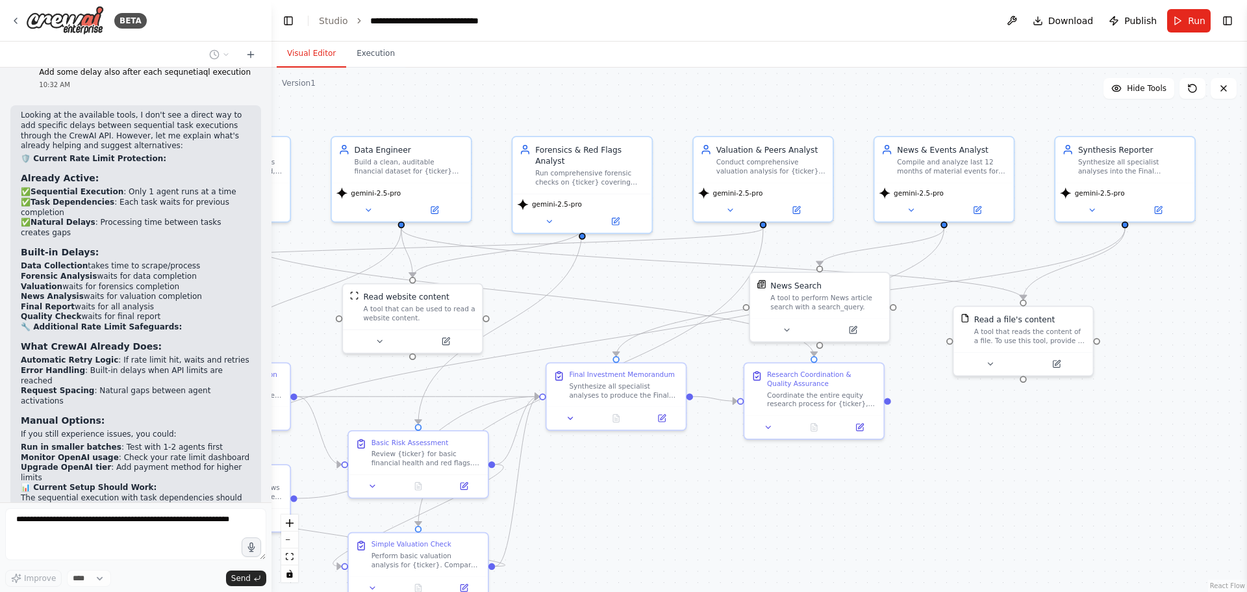
drag, startPoint x: 944, startPoint y: 503, endPoint x: 636, endPoint y: 529, distance: 308.3
click at [636, 529] on div ".deletable-edge-delete-btn { width: 20px; height: 20px; border: 0px solid #ffff…" at bounding box center [758, 330] width 975 height 524
